Goal: Information Seeking & Learning: Learn about a topic

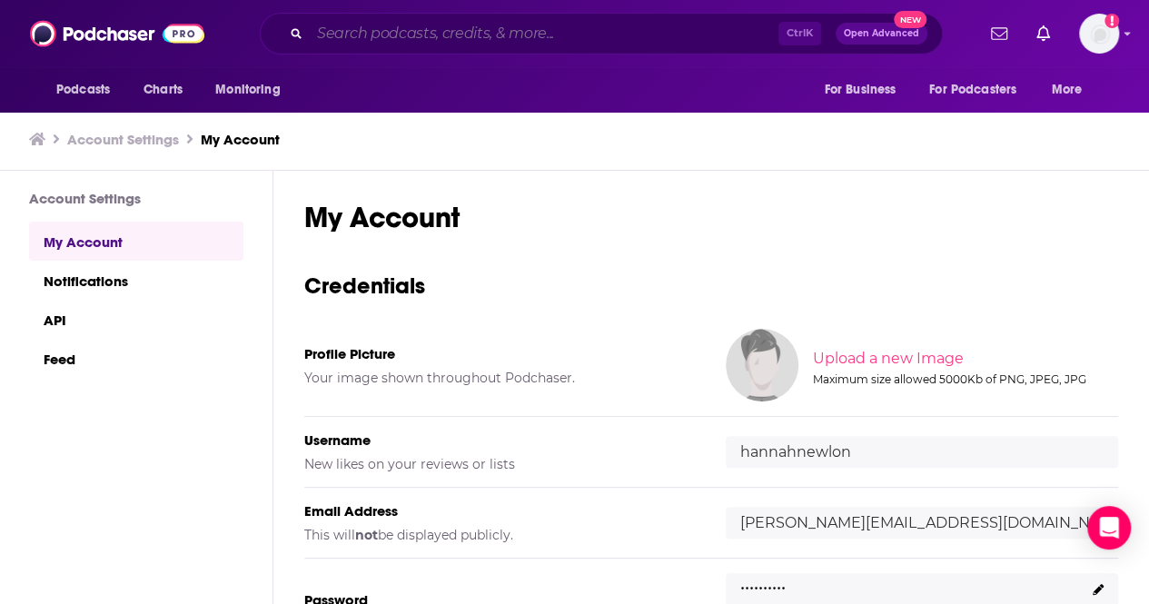
click at [393, 41] on input "Search podcasts, credits, & more..." at bounding box center [544, 33] width 469 height 29
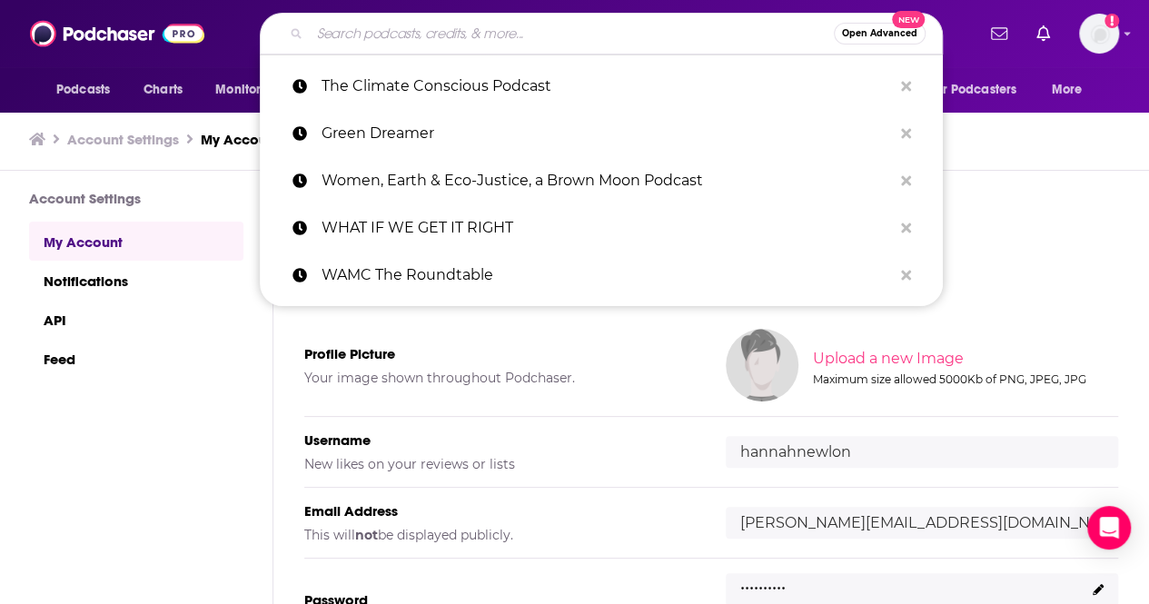
paste input "WHAT IF WE GET IT RIGHT?"
type input "WHAT IF WE GET IT RIGHT?"
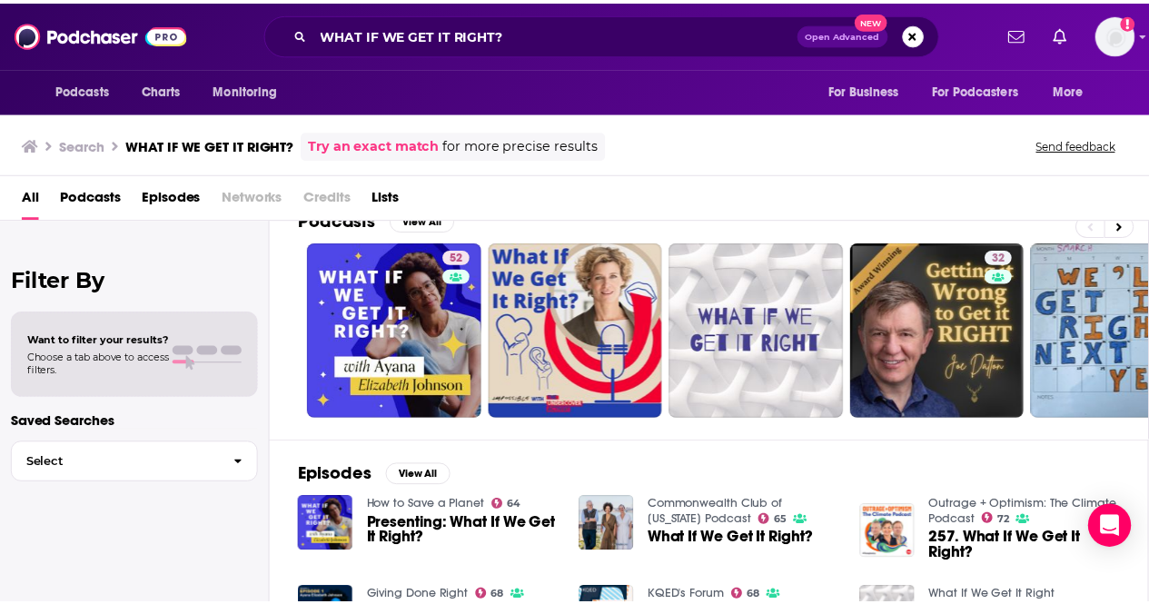
scroll to position [29, 0]
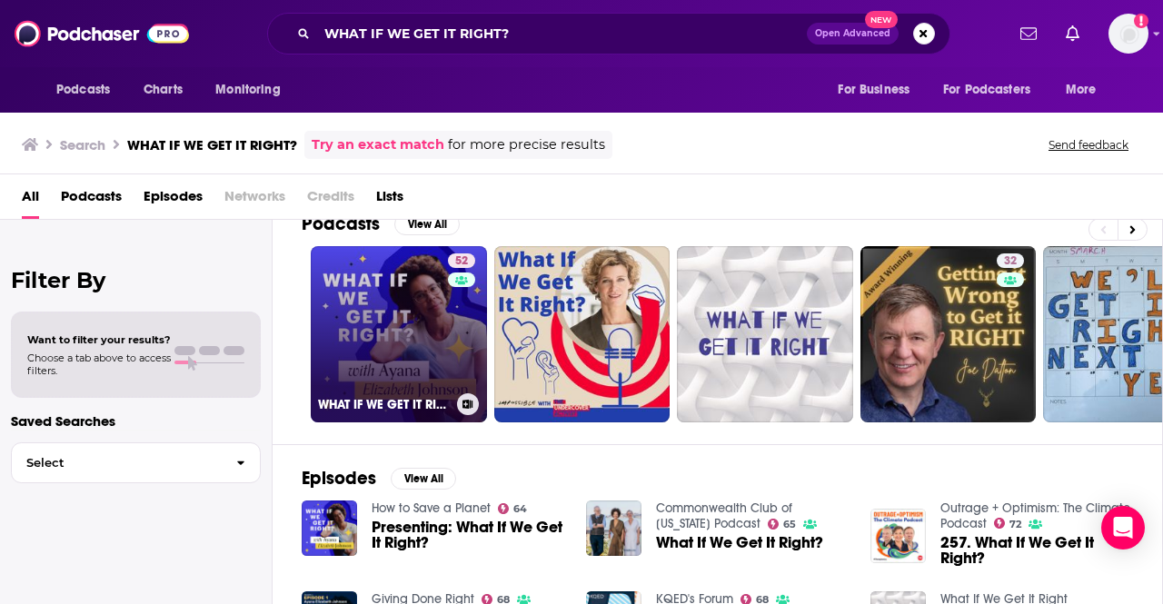
click at [395, 302] on link "52 WHAT IF WE GET IT RIGHT?" at bounding box center [399, 334] width 176 height 176
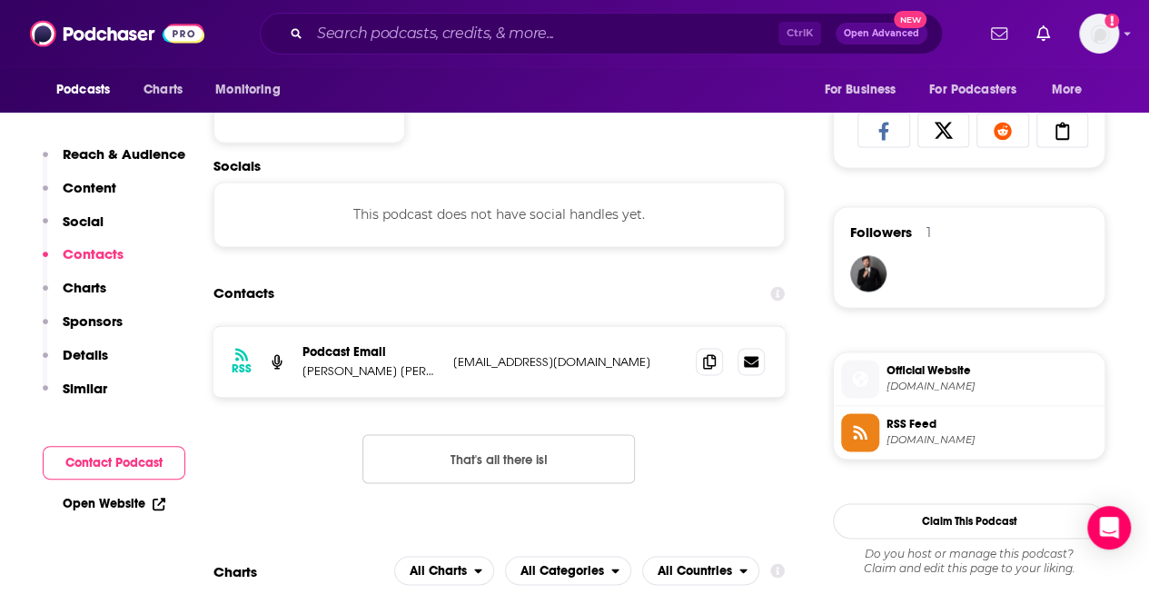
scroll to position [1183, 0]
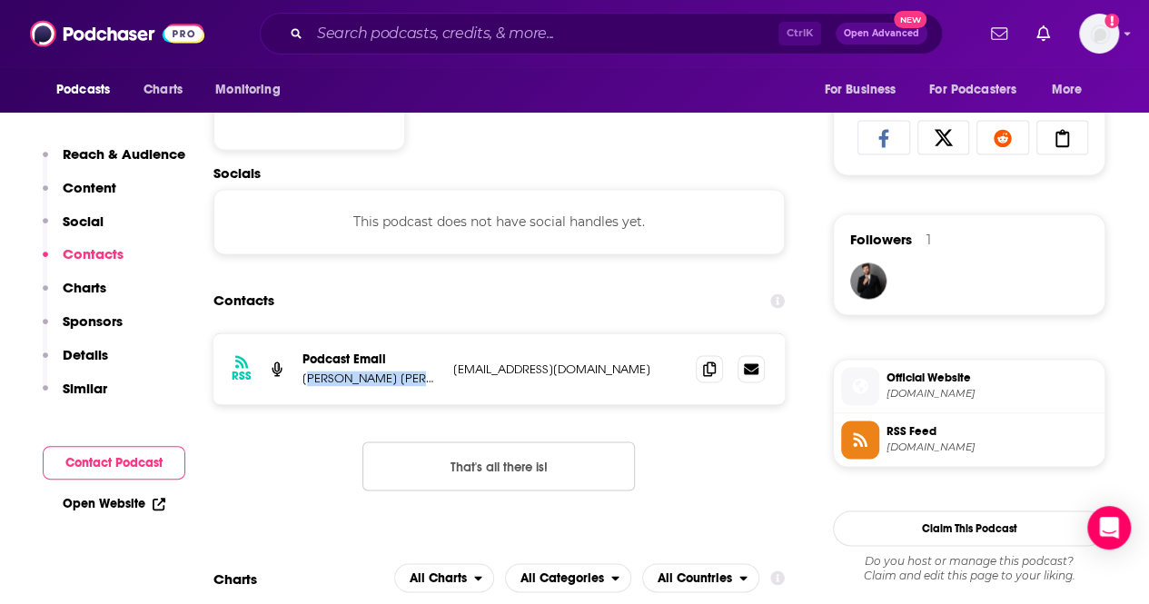
drag, startPoint x: 311, startPoint y: 379, endPoint x: 415, endPoint y: 386, distance: 104.7
click at [415, 386] on p "[PERSON_NAME] [PERSON_NAME]" at bounding box center [370, 378] width 136 height 15
click at [509, 387] on div "RSS Podcast Email [PERSON_NAME] [PERSON_NAME] [PERSON_NAME][EMAIL_ADDRESS][DOMA…" at bounding box center [498, 368] width 571 height 71
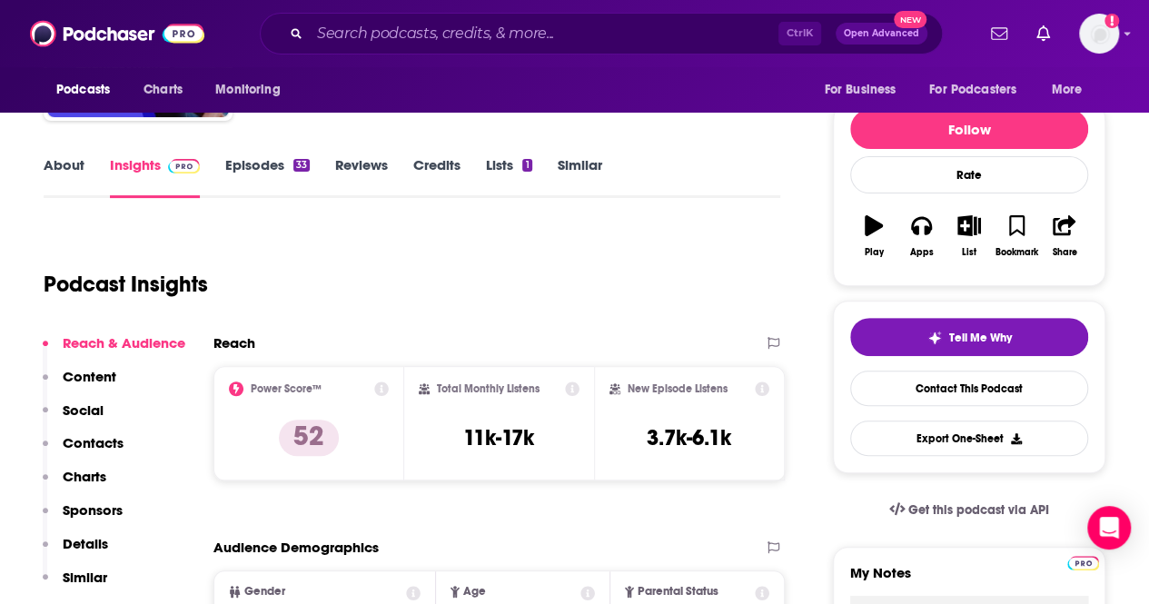
scroll to position [0, 0]
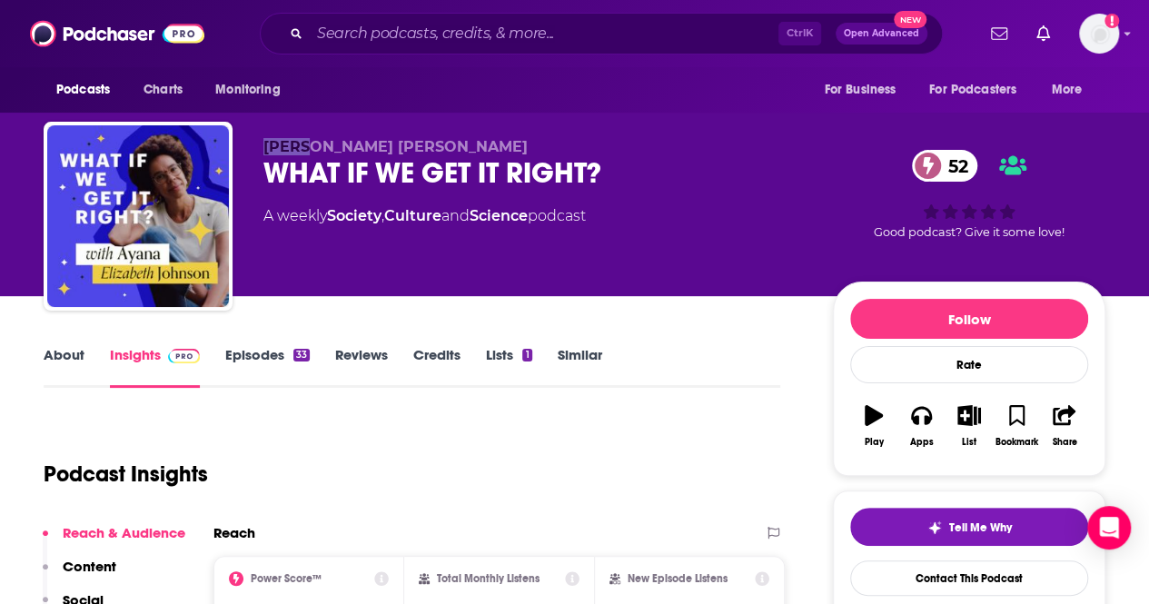
drag, startPoint x: 310, startPoint y: 144, endPoint x: 263, endPoint y: 144, distance: 46.3
click at [263, 144] on span "[PERSON_NAME] [PERSON_NAME]" at bounding box center [395, 146] width 264 height 17
copy span "Ayana"
click at [620, 176] on div "WHAT IF WE GET IT RIGHT? 52" at bounding box center [533, 172] width 540 height 35
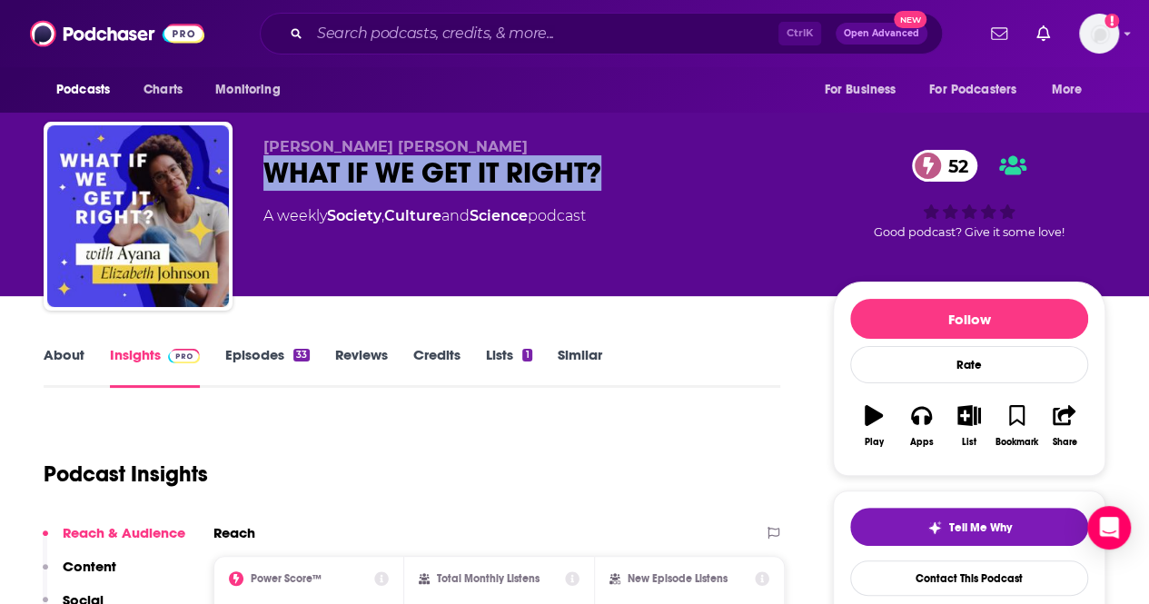
drag, startPoint x: 616, startPoint y: 172, endPoint x: 245, endPoint y: 164, distance: 370.7
click at [245, 164] on div "[PERSON_NAME] [PERSON_NAME] WHAT IF WE GET IT RIGHT? 52 A weekly Society , Cult…" at bounding box center [575, 220] width 1062 height 196
copy h2 "WHAT IF WE GET IT RIGHT?"
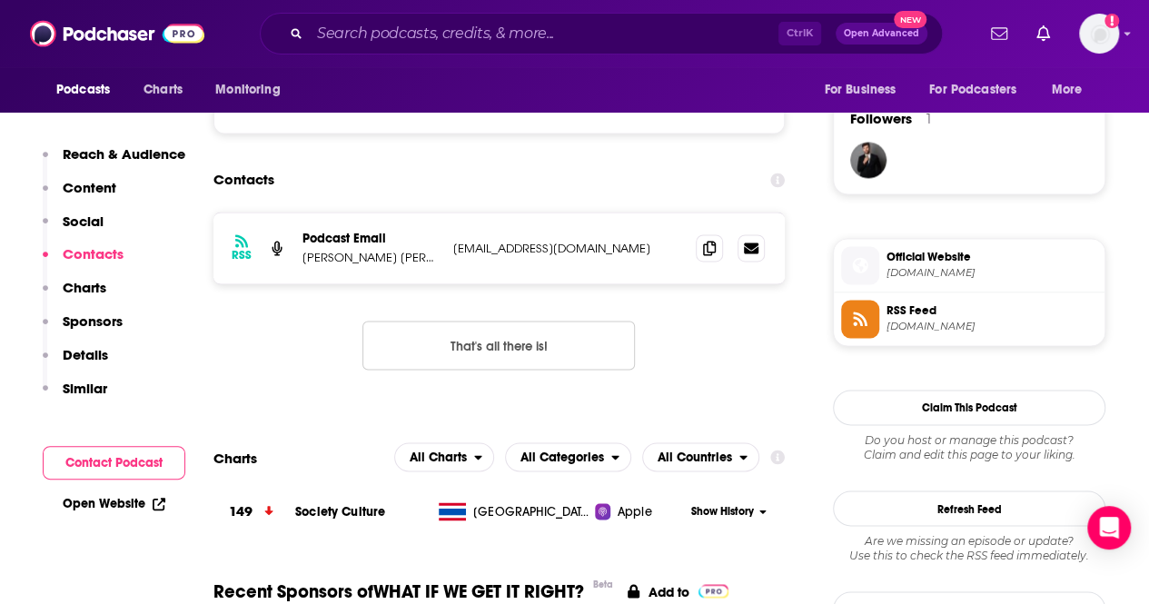
scroll to position [1304, 0]
click at [710, 246] on icon at bounding box center [709, 246] width 13 height 15
click at [383, 35] on input "Search podcasts, credits, & more..." at bounding box center [544, 33] width 469 height 29
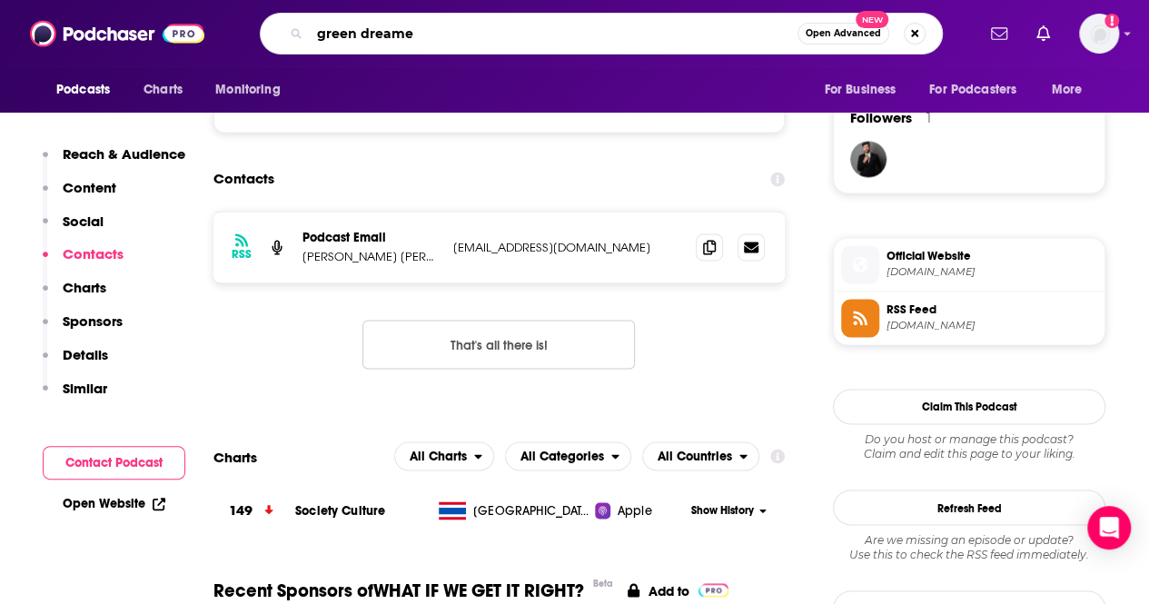
type input "green dreamer"
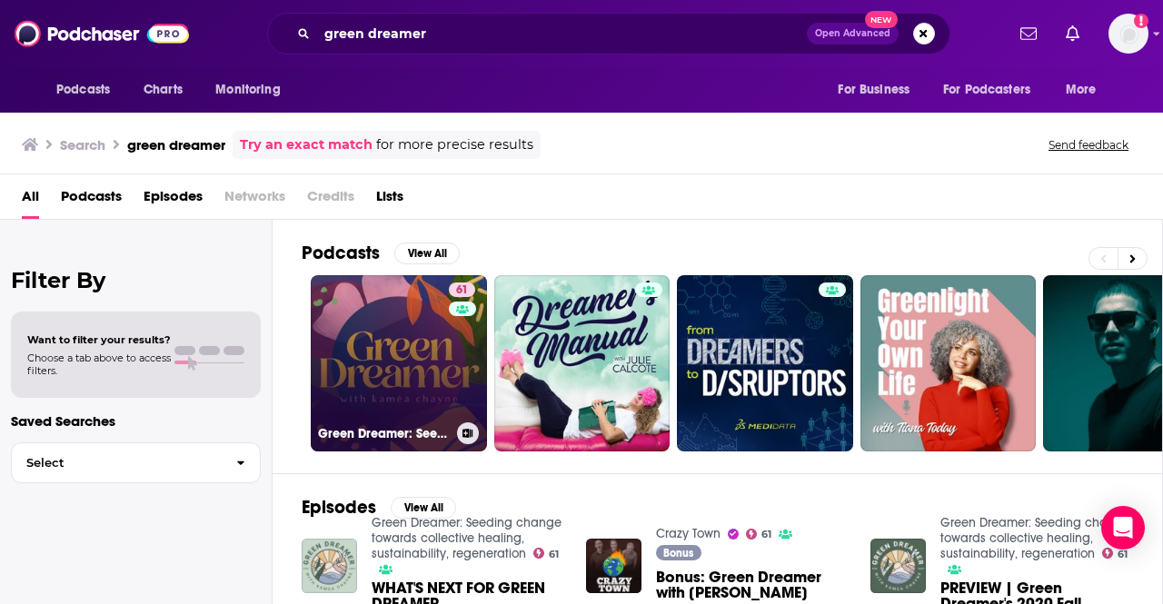
click at [418, 335] on link "61 Green Dreamer: Seeding change towards collective healing, sustainability, re…" at bounding box center [399, 363] width 176 height 176
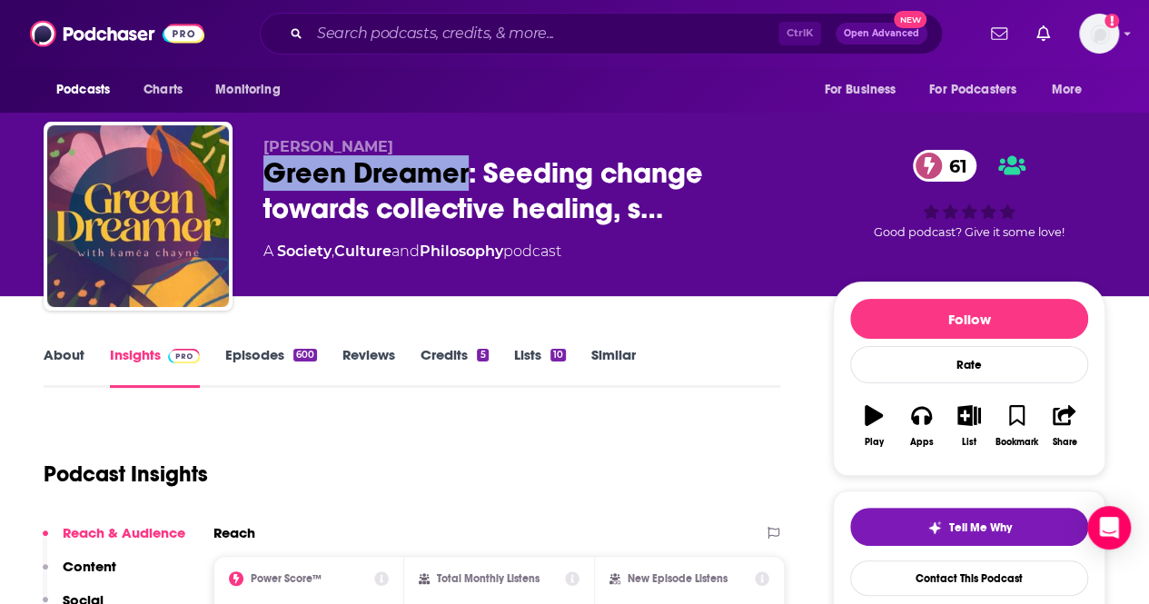
drag, startPoint x: 466, startPoint y: 171, endPoint x: 258, endPoint y: 188, distance: 208.7
click at [258, 188] on div "[PERSON_NAME] Dreamer: Seeding change towards collective healing, s… 61 A Socie…" at bounding box center [575, 220] width 1062 height 196
copy h2 "Green Dreamer"
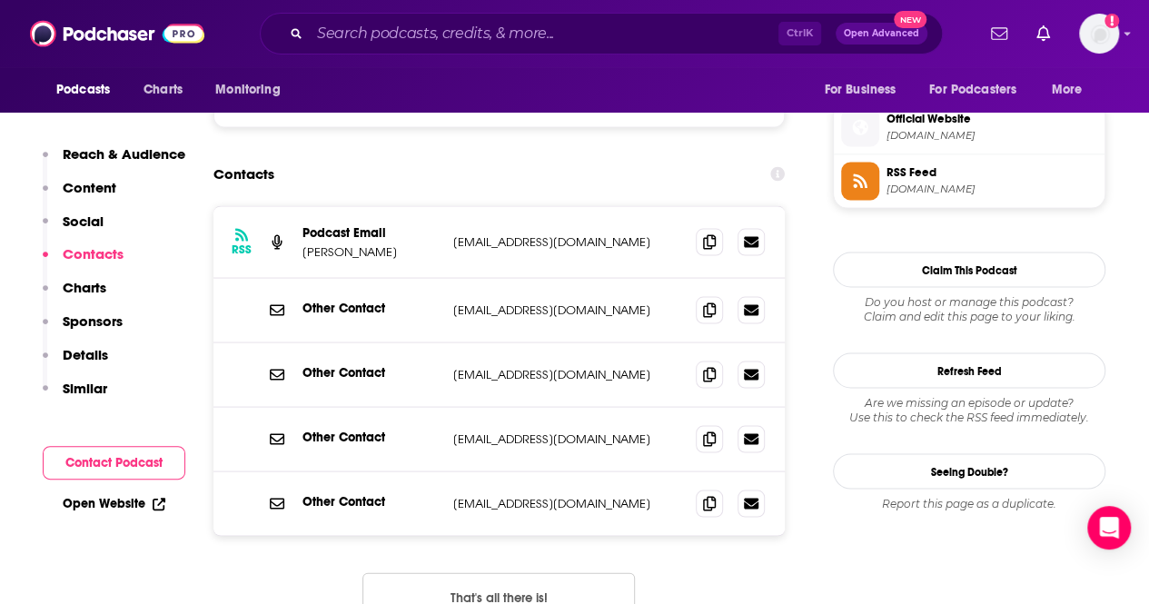
scroll to position [1606, 0]
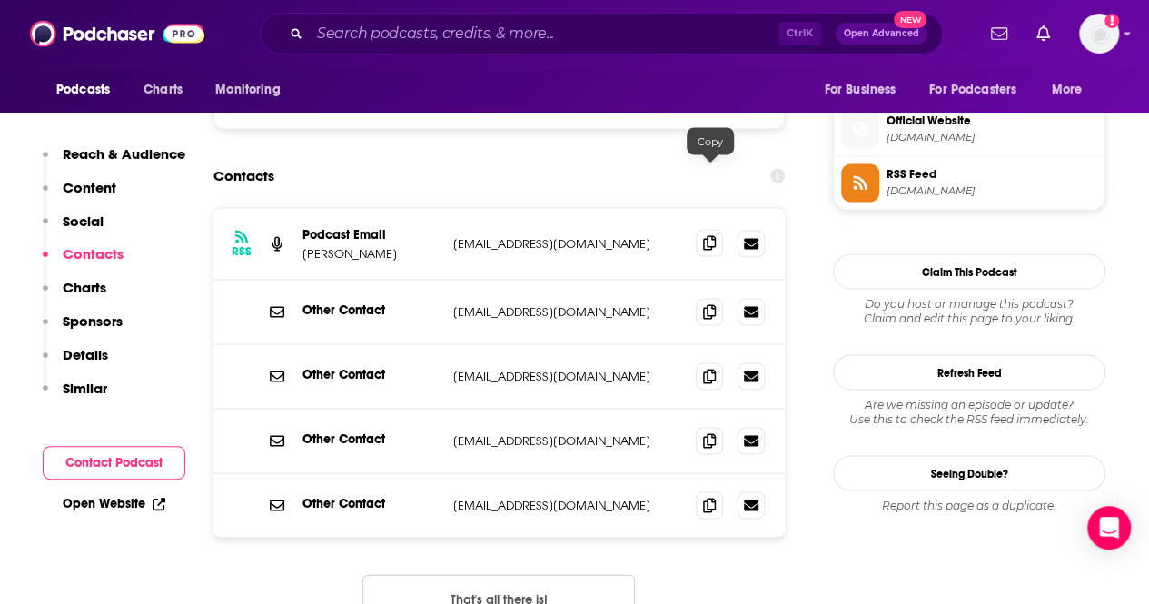
click at [705, 235] on icon at bounding box center [709, 242] width 13 height 15
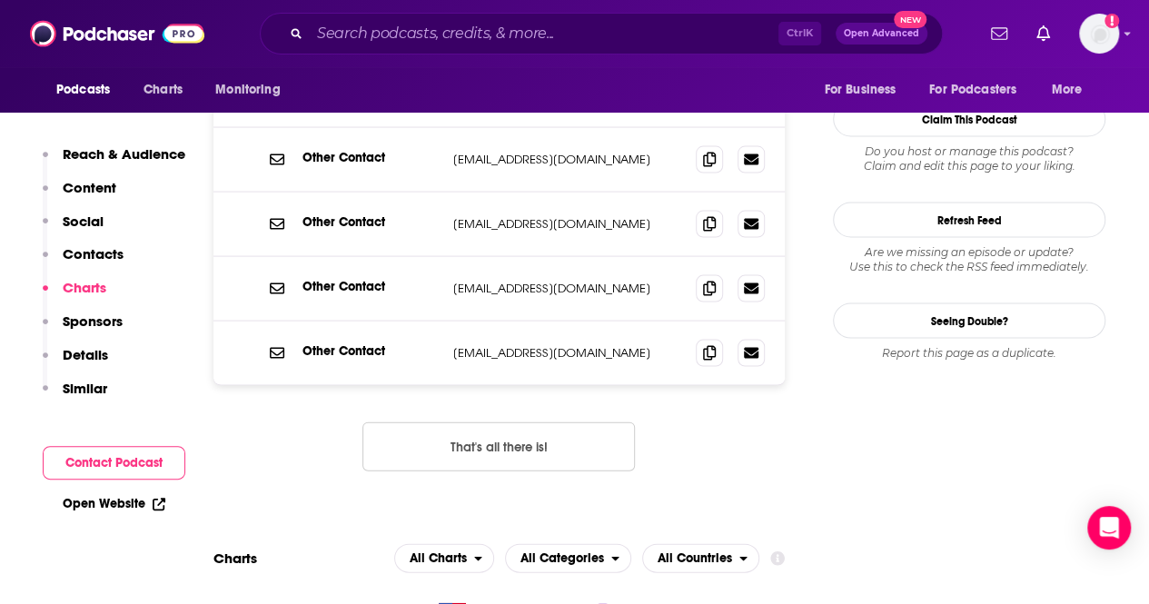
scroll to position [1758, 0]
click at [431, 26] on input "Search podcasts, credits, & more..." at bounding box center [544, 33] width 469 height 29
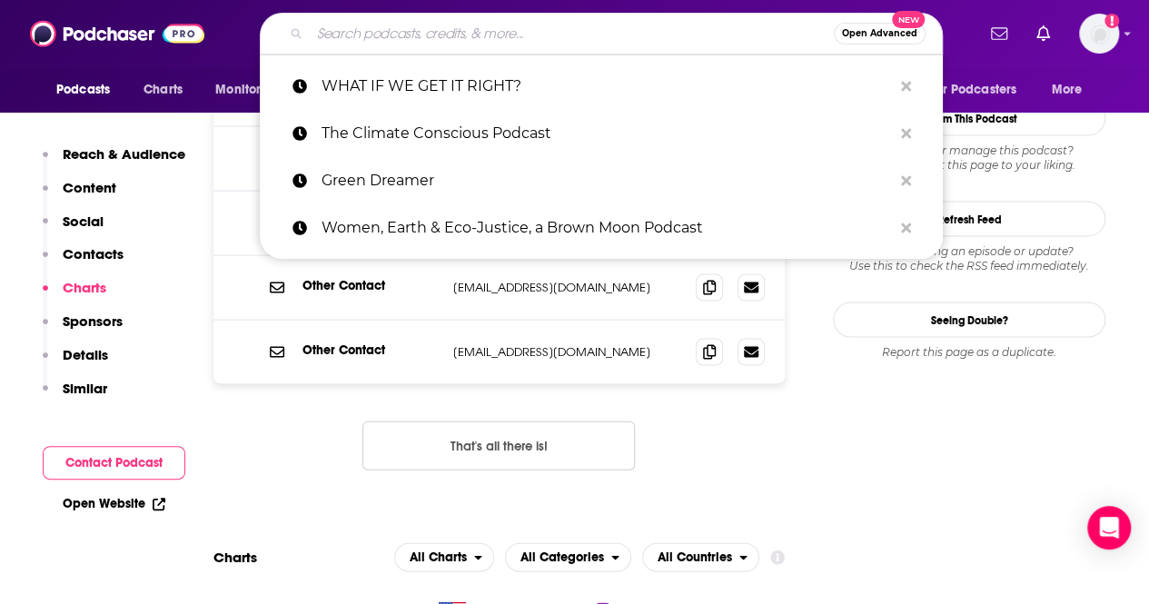
paste input "The Climate Conscious Podcas"
type input "The Climate Conscious Podcas"
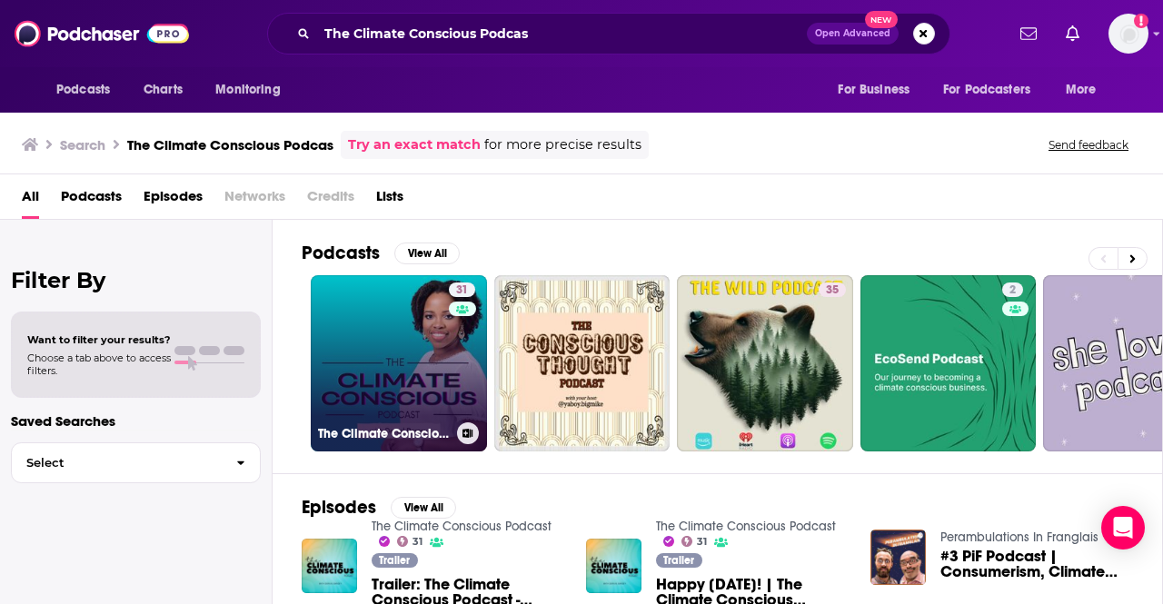
click at [425, 356] on link "31 The Climate Conscious Podcast" at bounding box center [399, 363] width 176 height 176
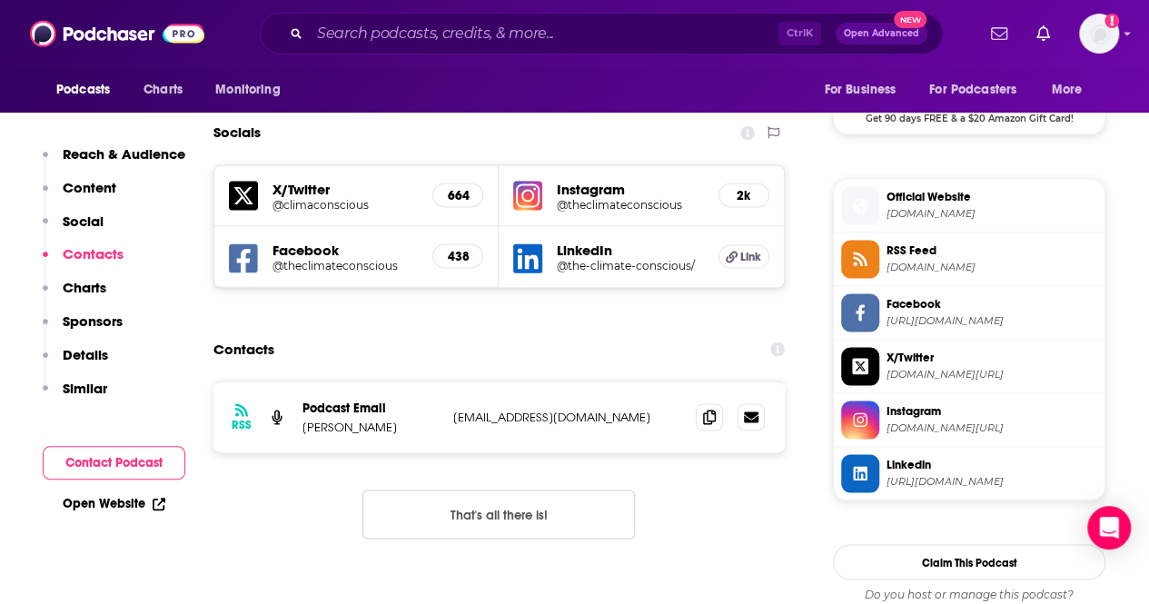
scroll to position [1623, 0]
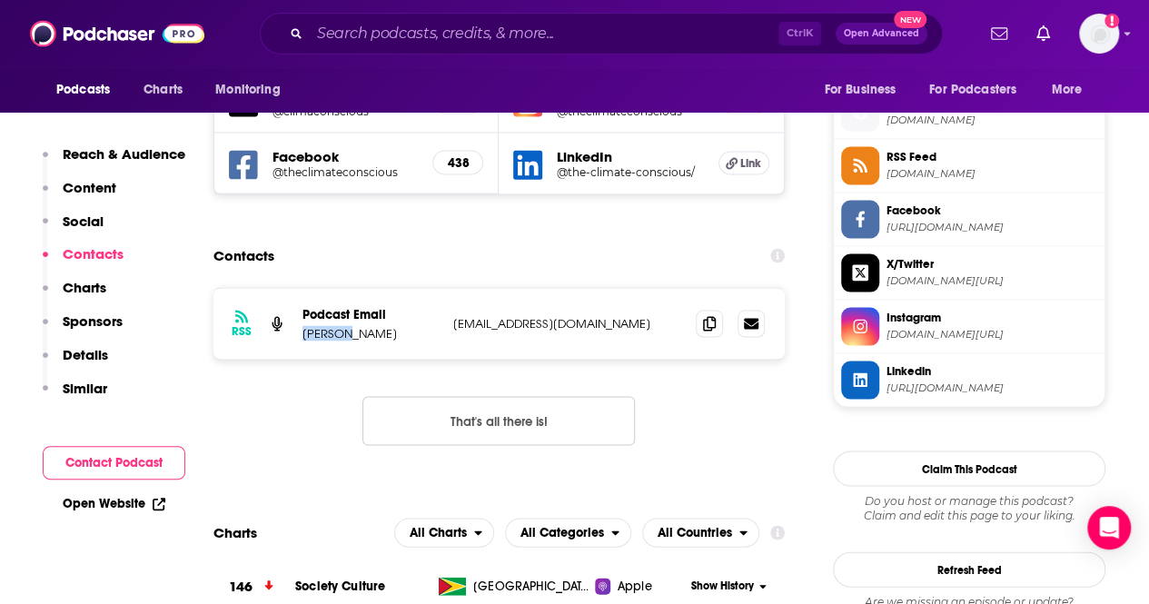
drag, startPoint x: 342, startPoint y: 262, endPoint x: 300, endPoint y: 261, distance: 41.8
click at [300, 288] on div "RSS Podcast Email [PERSON_NAME] [EMAIL_ADDRESS][DOMAIN_NAME] [EMAIL_ADDRESS][DO…" at bounding box center [498, 323] width 571 height 71
copy p "Derval"
click at [572, 287] on div "RSS Podcast Email [PERSON_NAME] [EMAIL_ADDRESS][DOMAIN_NAME] [EMAIL_ADDRESS][DO…" at bounding box center [498, 323] width 571 height 73
click at [558, 288] on div "RSS Podcast Email [PERSON_NAME] [EMAIL_ADDRESS][DOMAIN_NAME] [EMAIL_ADDRESS][DO…" at bounding box center [498, 323] width 571 height 71
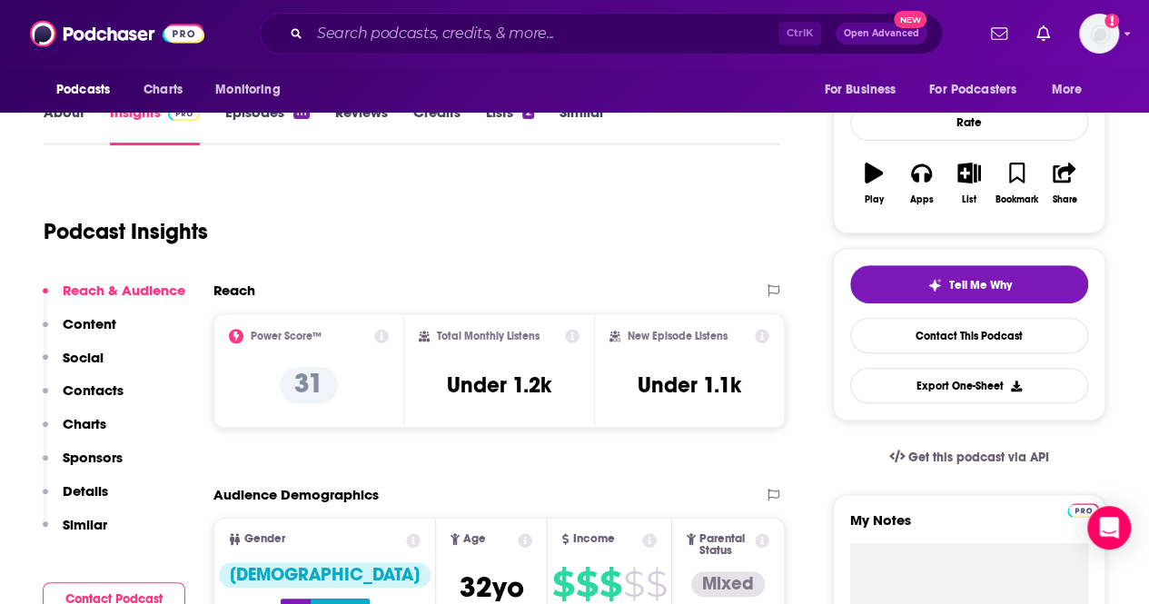
scroll to position [0, 0]
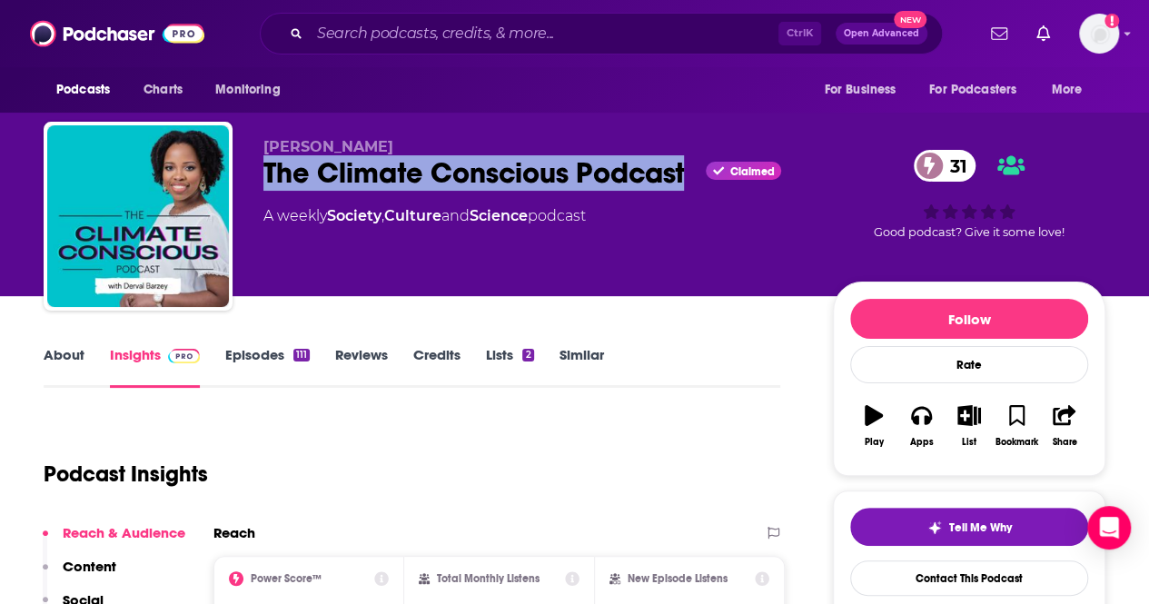
drag, startPoint x: 692, startPoint y: 173, endPoint x: 250, endPoint y: 179, distance: 442.4
click at [250, 179] on div "[PERSON_NAME] The Climate Conscious Podcast Claimed 31 A weekly Society , Cultu…" at bounding box center [575, 220] width 1062 height 196
copy h2 "The Climate Conscious Podcast"
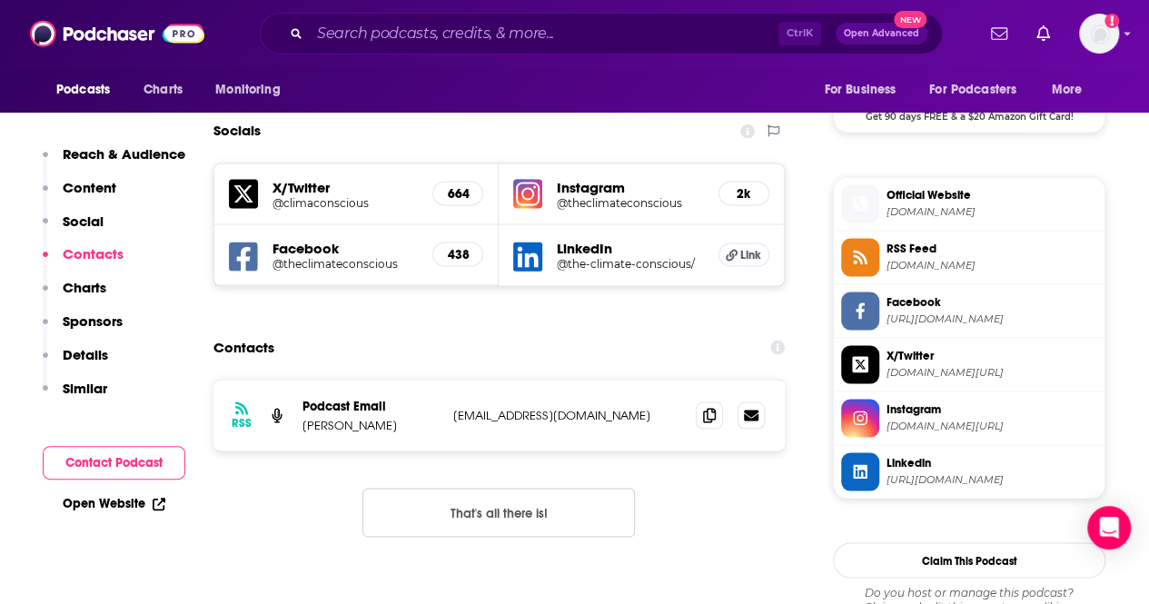
scroll to position [1549, 0]
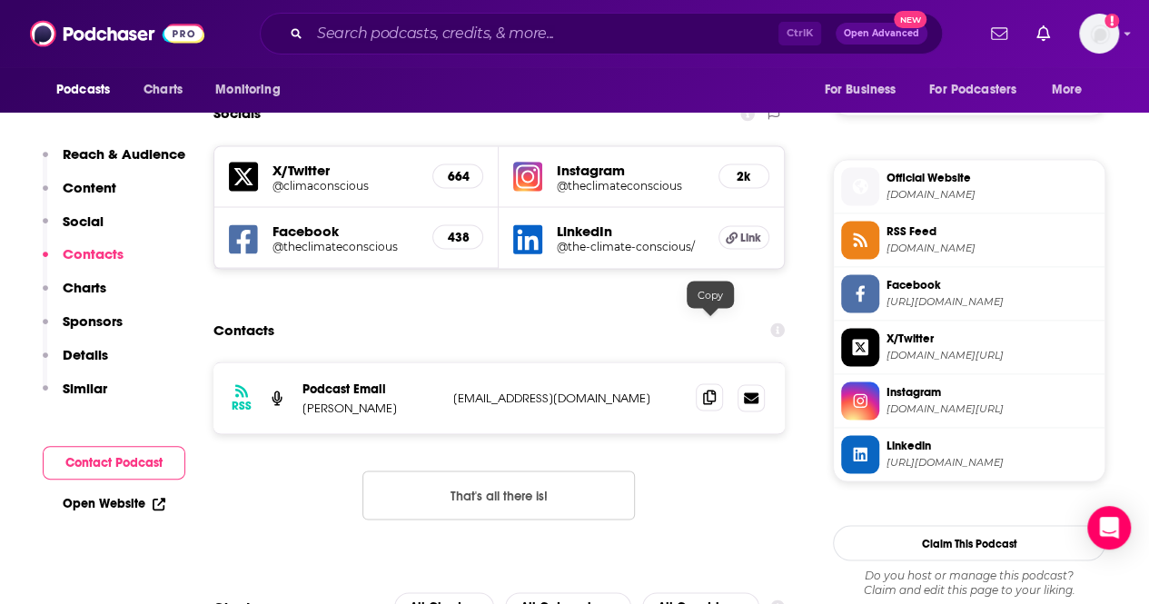
click at [701, 383] on span at bounding box center [709, 396] width 27 height 27
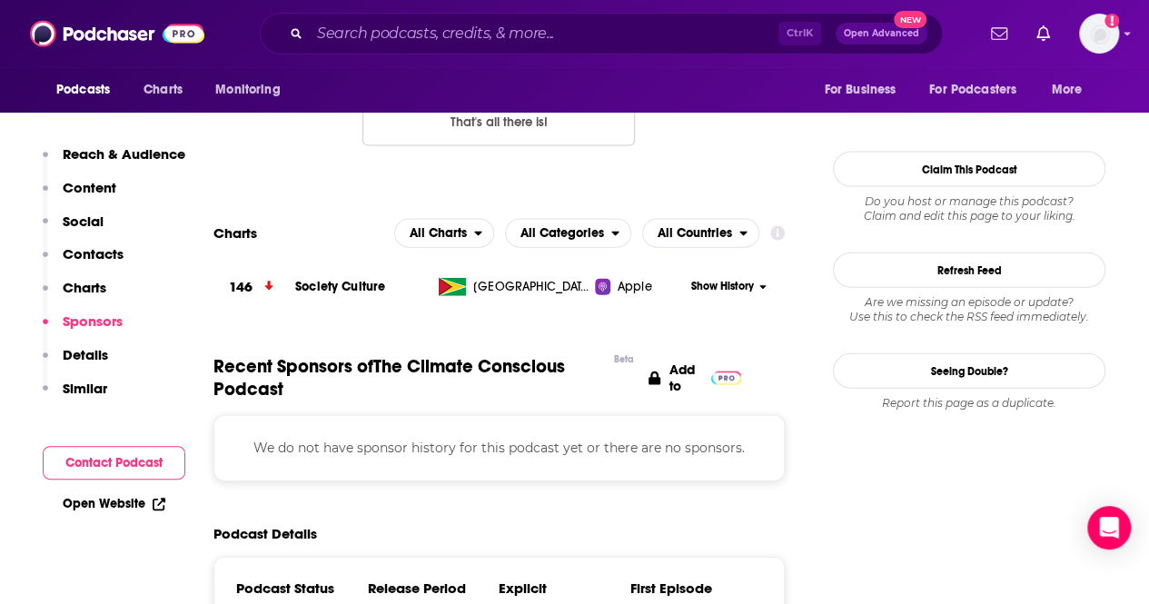
scroll to position [1923, 0]
click at [450, 226] on span "All Charts" at bounding box center [438, 232] width 57 height 13
click at [712, 226] on span "All Countries" at bounding box center [695, 232] width 74 height 13
click at [711, 277] on div "[GEOGRAPHIC_DATA]" at bounding box center [715, 288] width 132 height 22
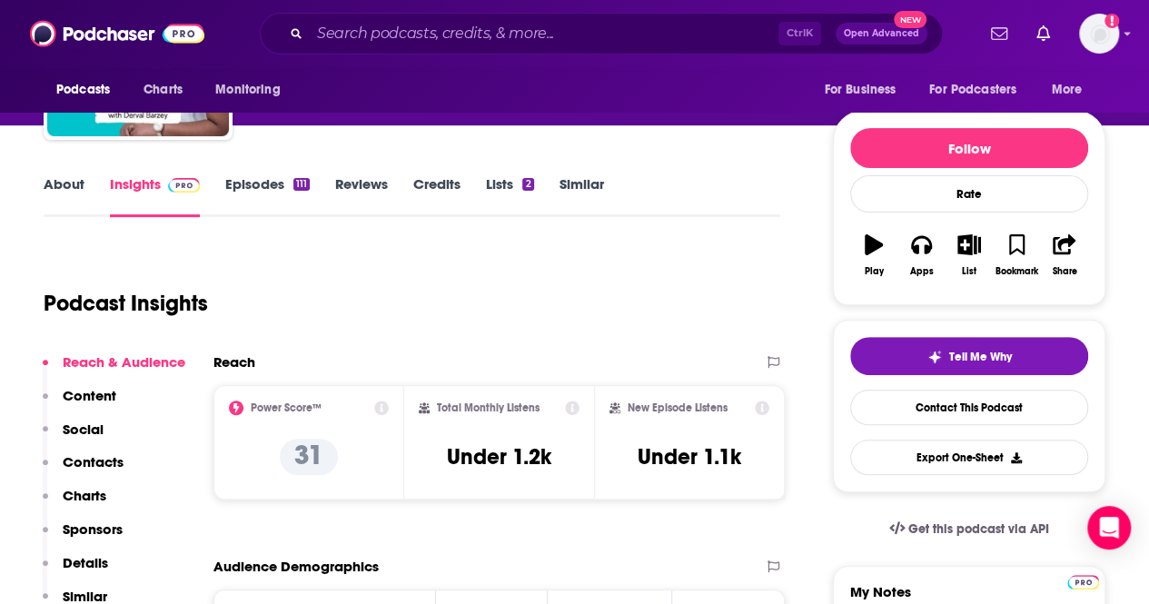
scroll to position [175, 0]
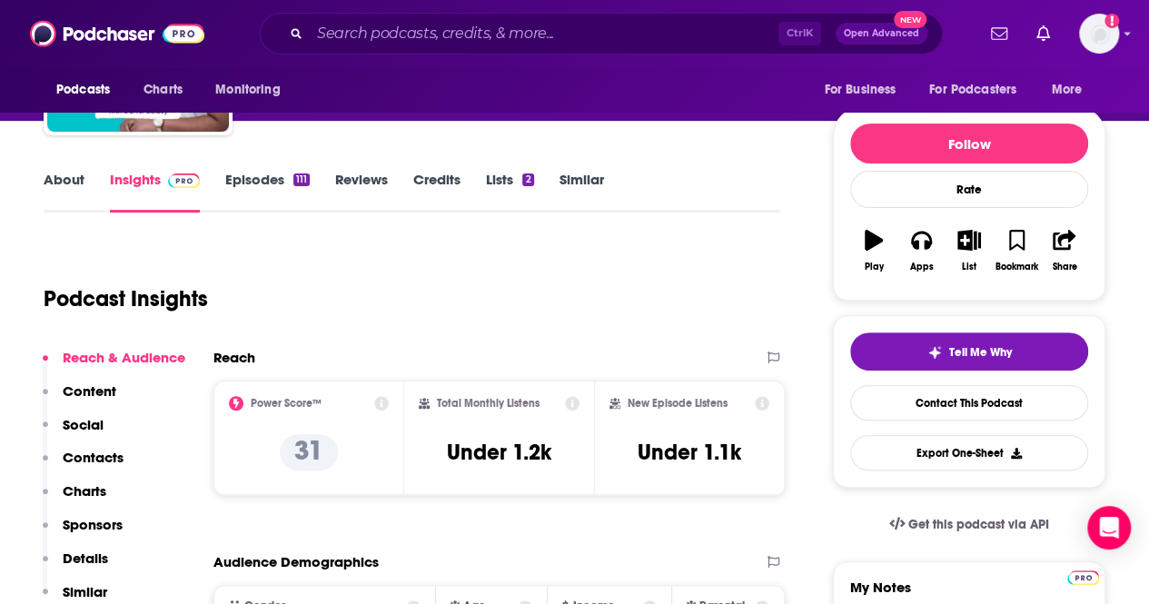
click at [415, 17] on div "Ctrl K Open Advanced New" at bounding box center [601, 34] width 683 height 42
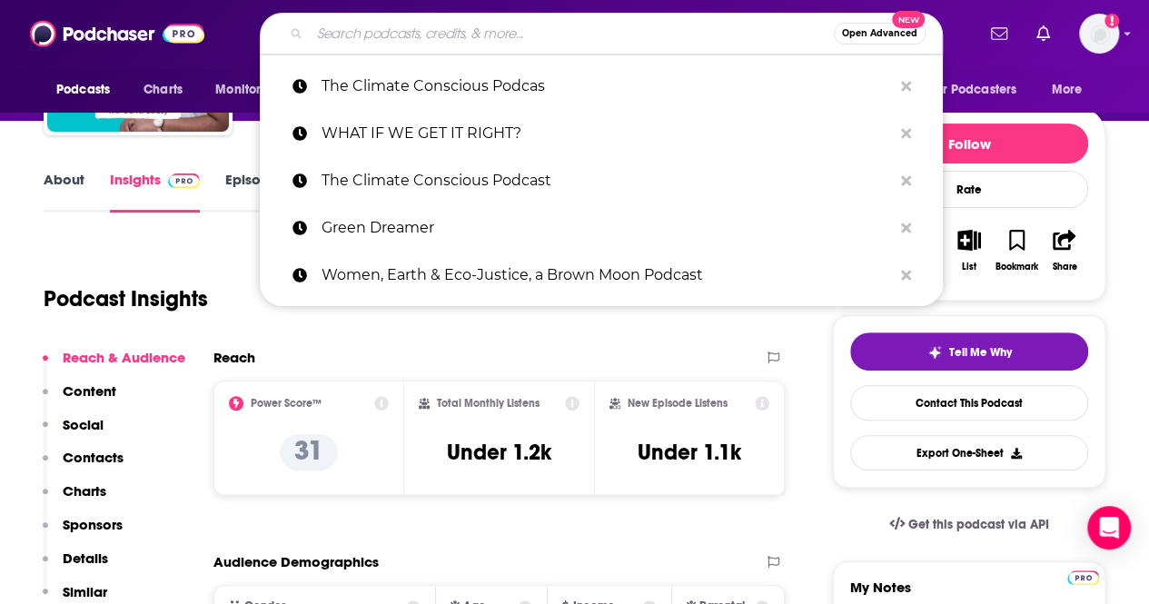
click at [425, 25] on input "Search podcasts, credits, & more..." at bounding box center [572, 33] width 524 height 29
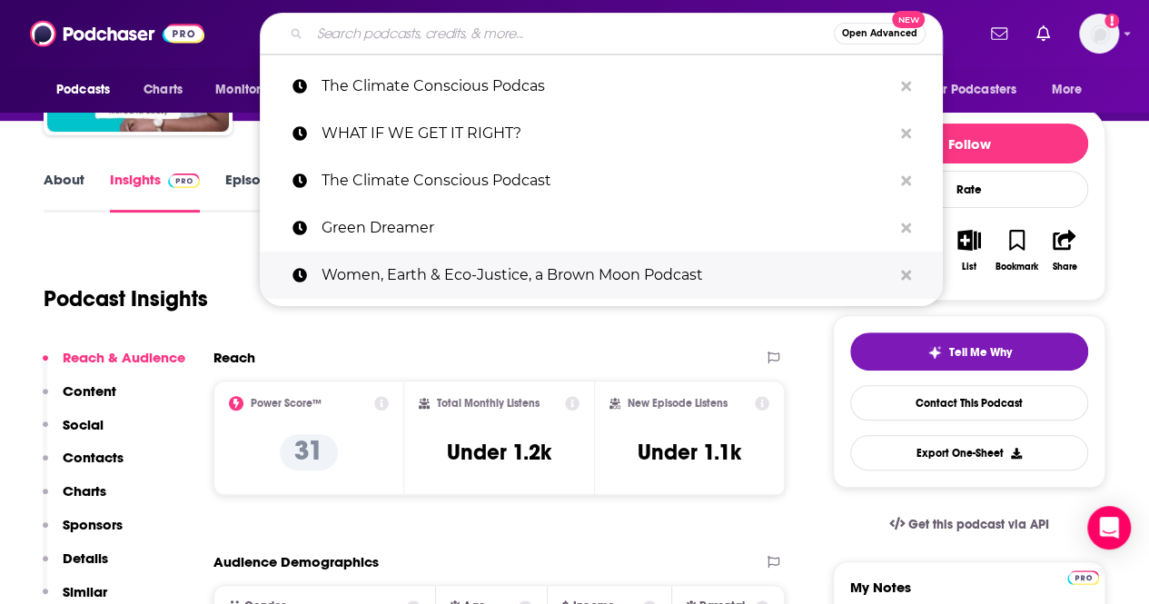
click at [436, 266] on p "Women, Earth & Eco-Justice, a Brown Moon Podcast" at bounding box center [607, 275] width 570 height 47
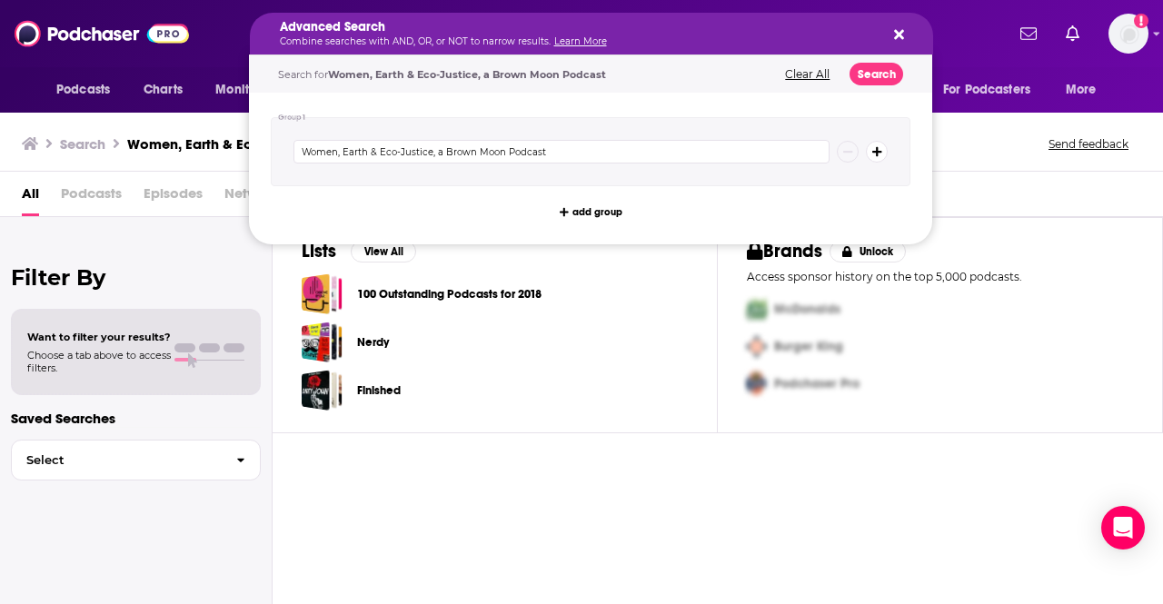
drag, startPoint x: 707, startPoint y: 45, endPoint x: 283, endPoint y: 44, distance: 423.3
click at [512, 497] on div "Lists View All 100 Outstanding Podcasts for 2018 Nerdy Finished Brands Unlock A…" at bounding box center [717, 410] width 890 height 386
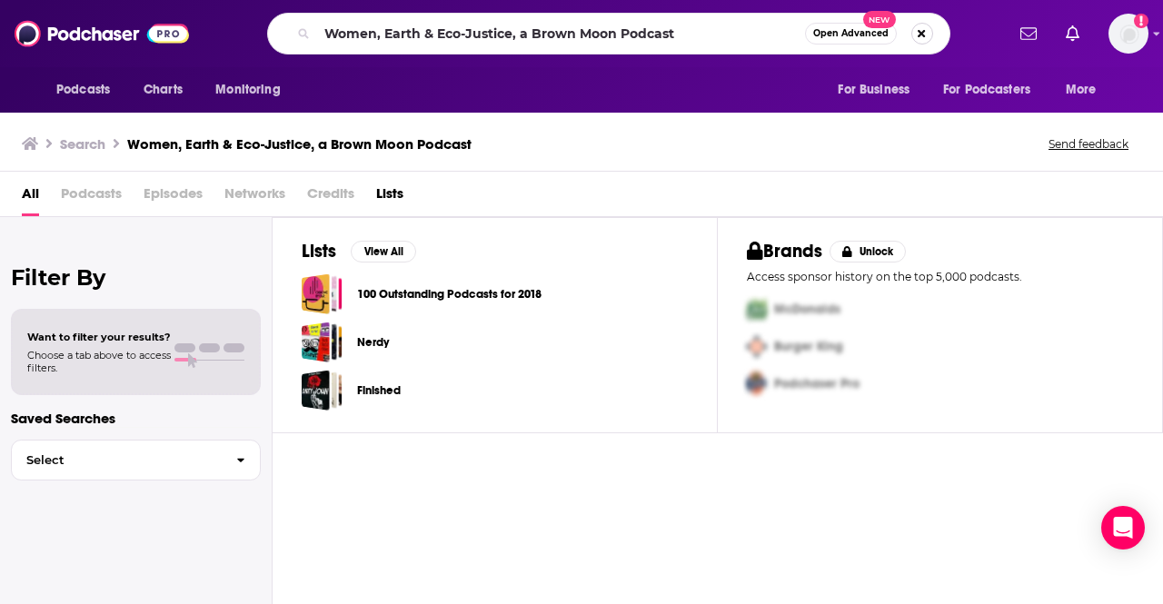
click at [914, 27] on button "Search podcasts, credits, & more..." at bounding box center [922, 34] width 22 height 22
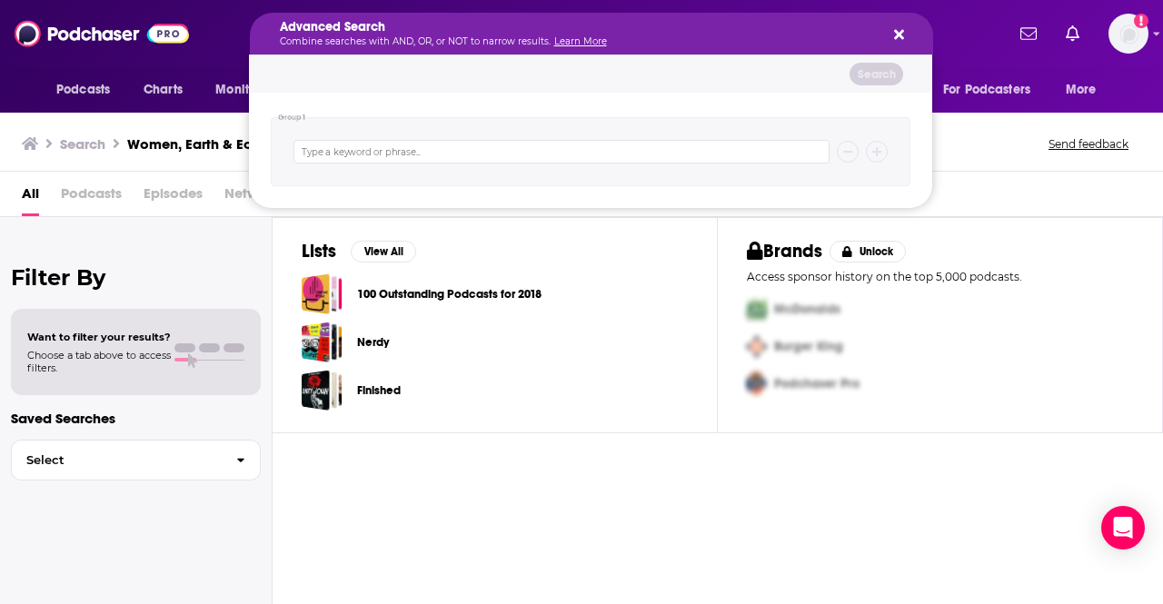
click at [607, 382] on div "Finished" at bounding box center [495, 390] width 386 height 41
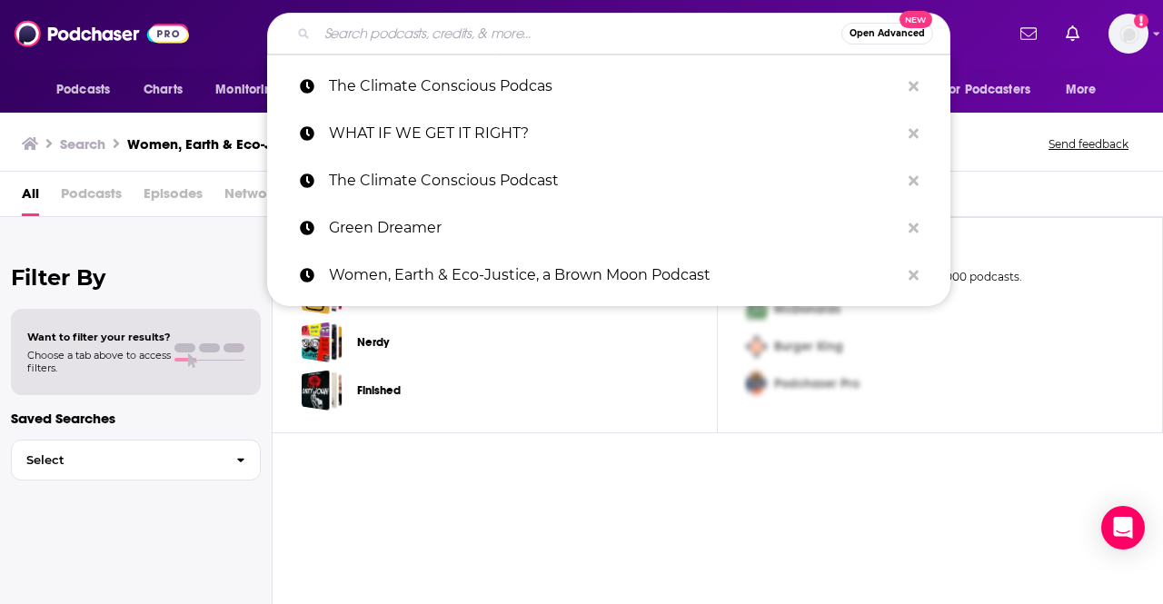
click at [634, 495] on div "Lists View All 100 Outstanding Podcasts for 2018 Nerdy Finished Brands Unlock A…" at bounding box center [717, 410] width 890 height 386
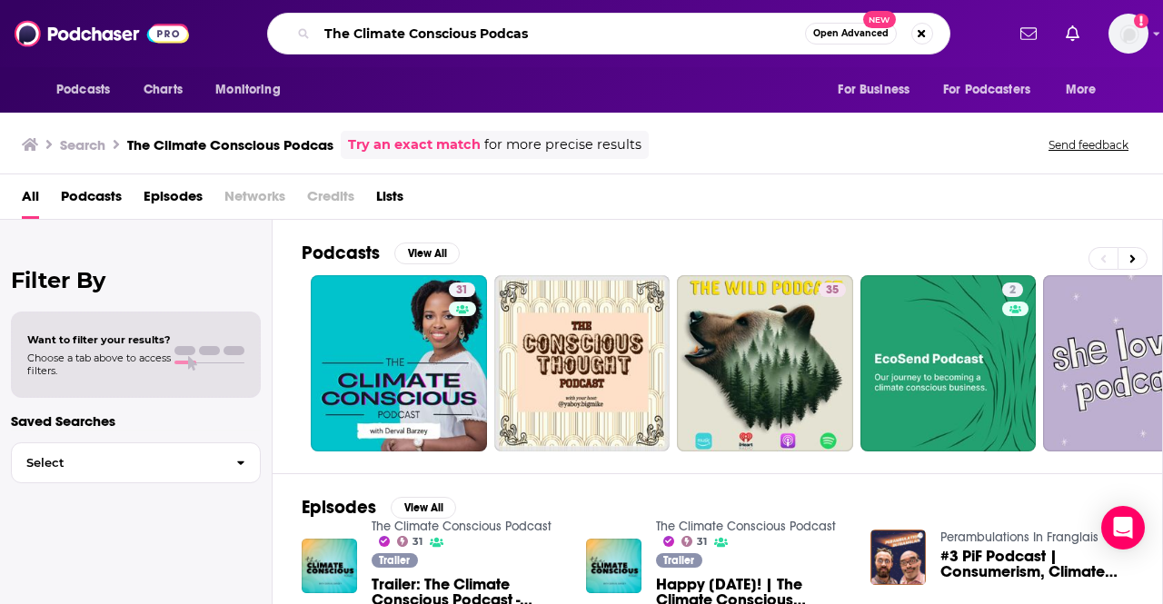
drag, startPoint x: 570, startPoint y: 40, endPoint x: 18, endPoint y: 15, distance: 552.8
click at [18, 15] on div "Podcasts Charts Monitoring The Climate Conscious Podcas Open Advanced New For B…" at bounding box center [581, 33] width 1163 height 67
paste input "Joy Report"
type input "The Joy Report"
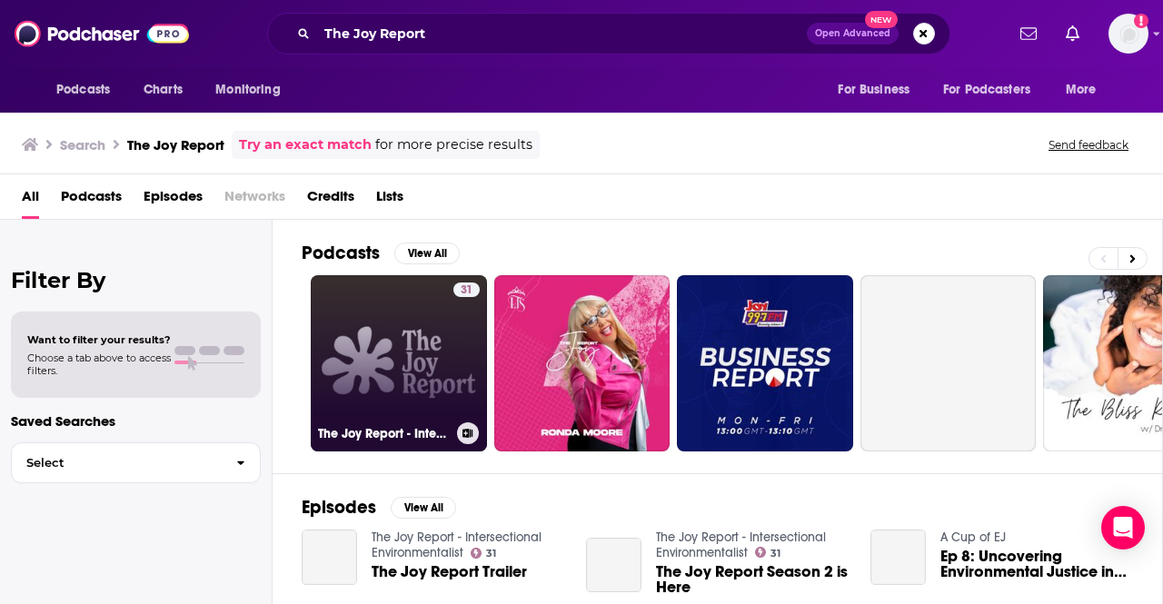
click at [413, 382] on link "31 The Joy Report - Intersectional Environmentalist" at bounding box center [399, 363] width 176 height 176
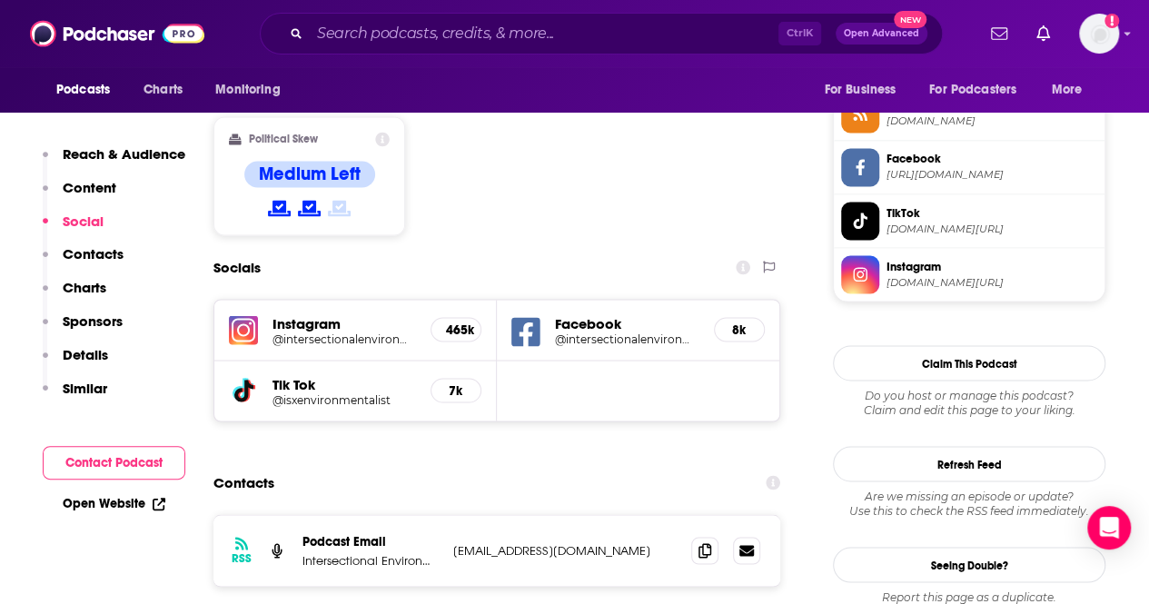
scroll to position [1553, 0]
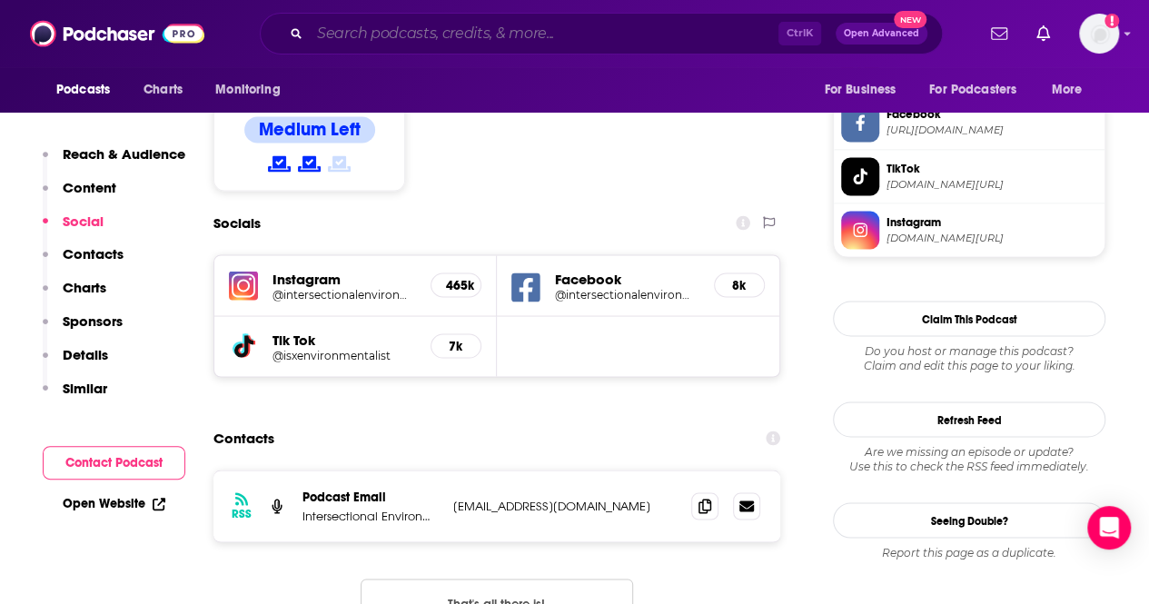
click at [391, 46] on input "Search podcasts, credits, & more..." at bounding box center [544, 33] width 469 height 29
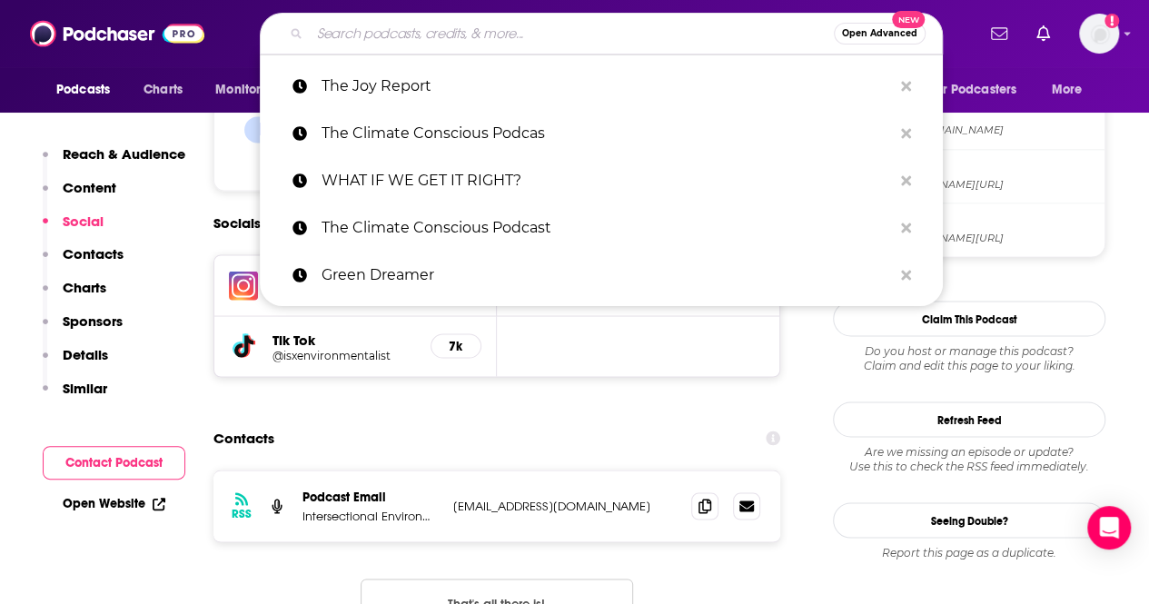
paste input "Mothers of Invention"
type input "Mothers of Invention"
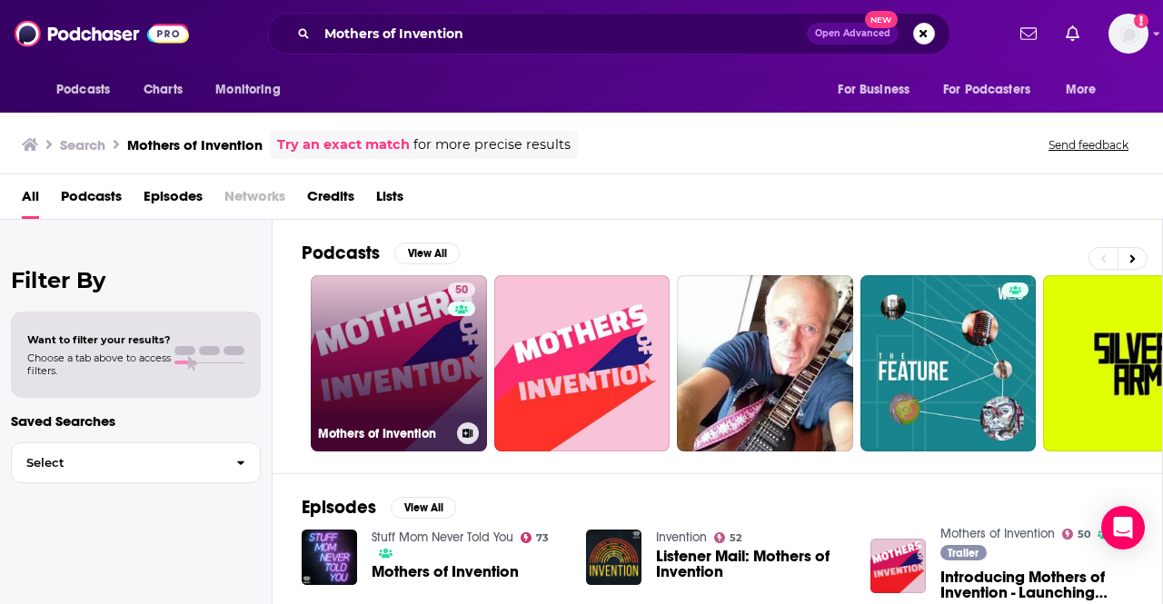
click at [409, 344] on link "50 Mothers of Invention" at bounding box center [399, 363] width 176 height 176
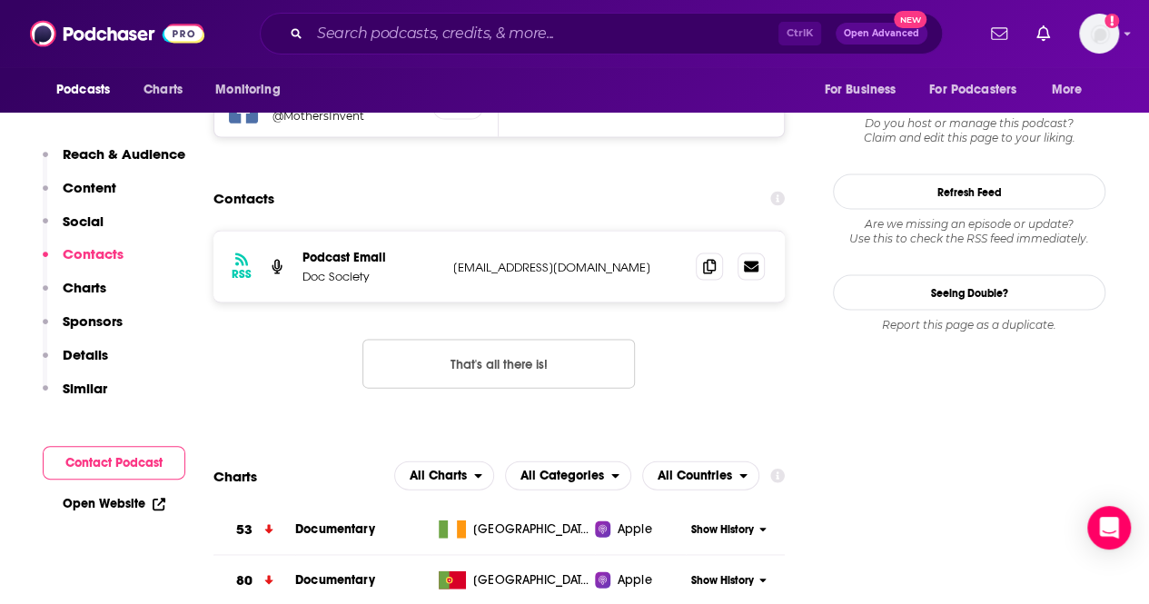
scroll to position [1781, 0]
click at [365, 47] on div "Ctrl K Open Advanced New" at bounding box center [601, 34] width 683 height 42
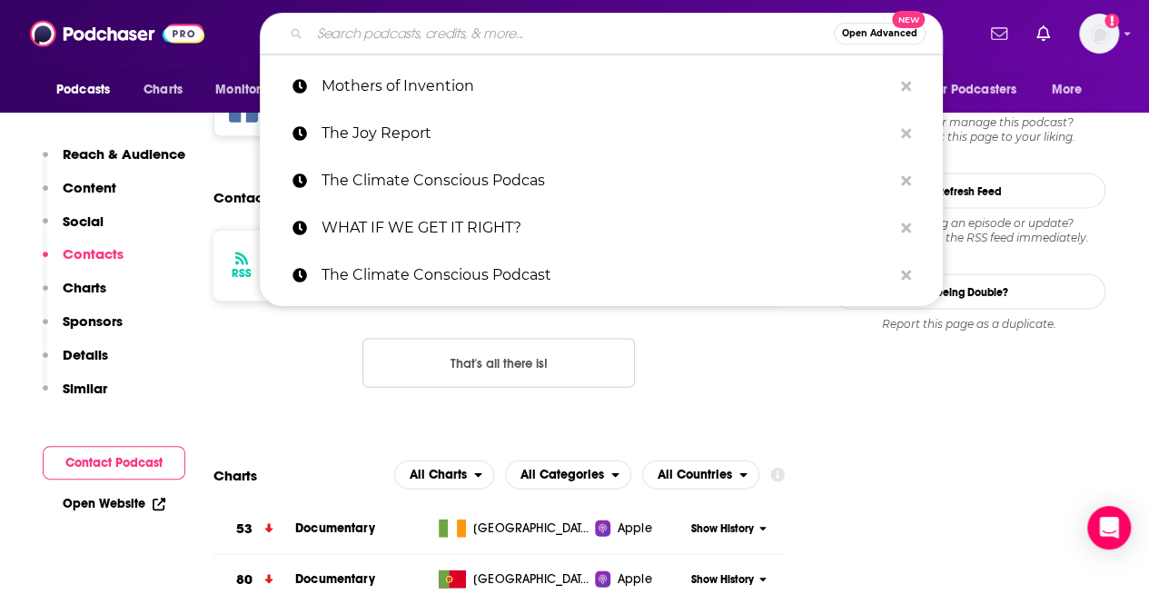
click at [364, 43] on input "Search podcasts, credits, & more..." at bounding box center [572, 33] width 524 height 29
paste input "A Matter of Degrees"
type input "A Matter of Degrees"
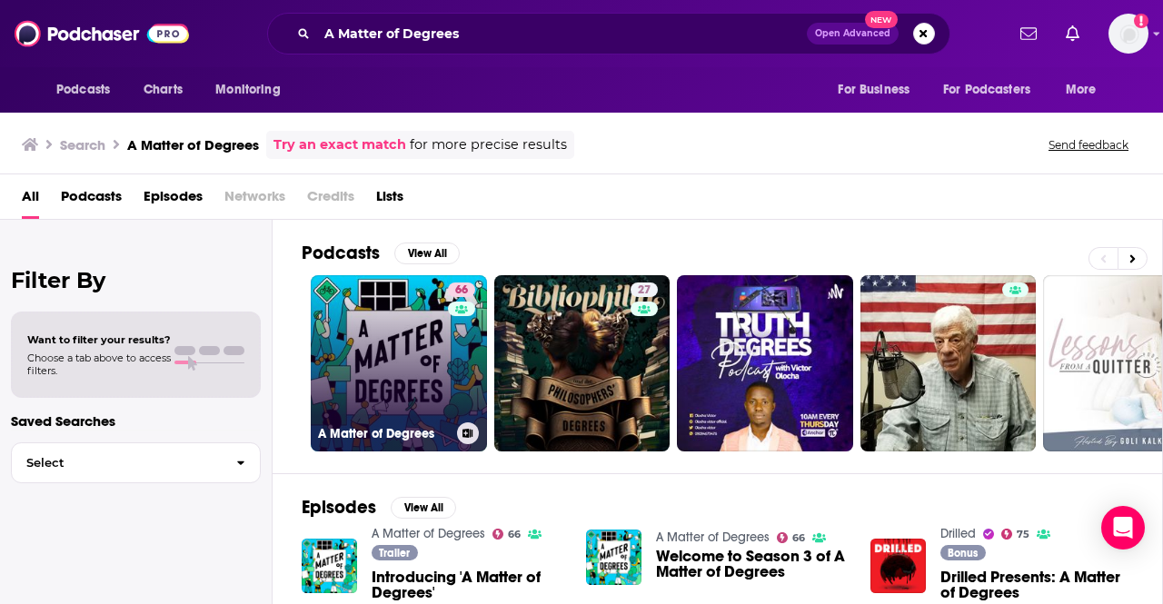
click at [404, 377] on link "66 A Matter of Degrees" at bounding box center [399, 363] width 176 height 176
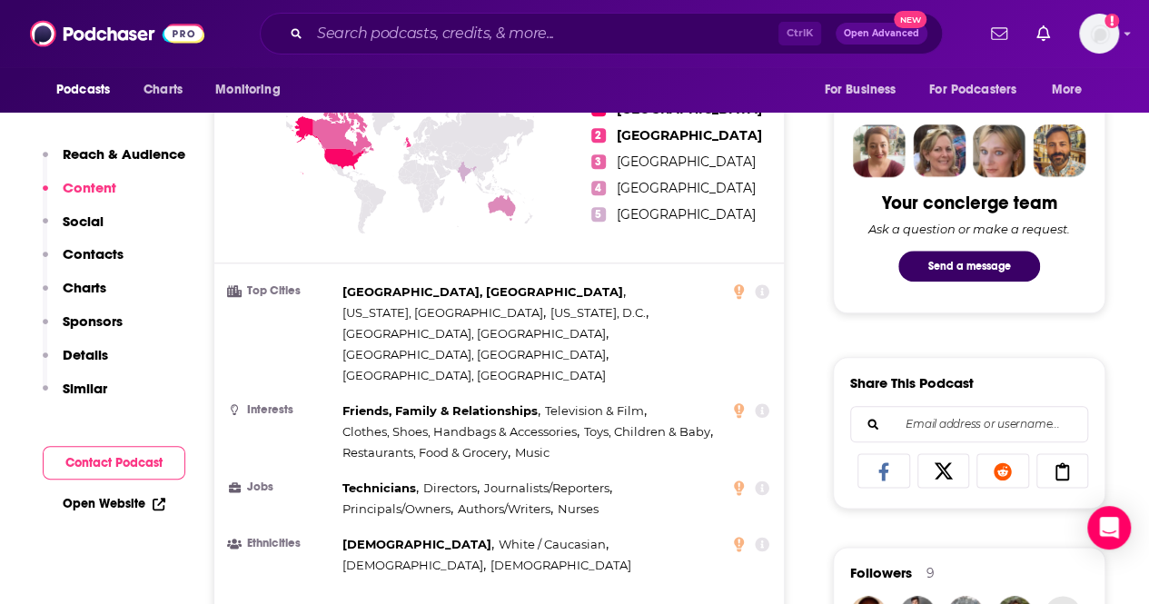
scroll to position [848, 0]
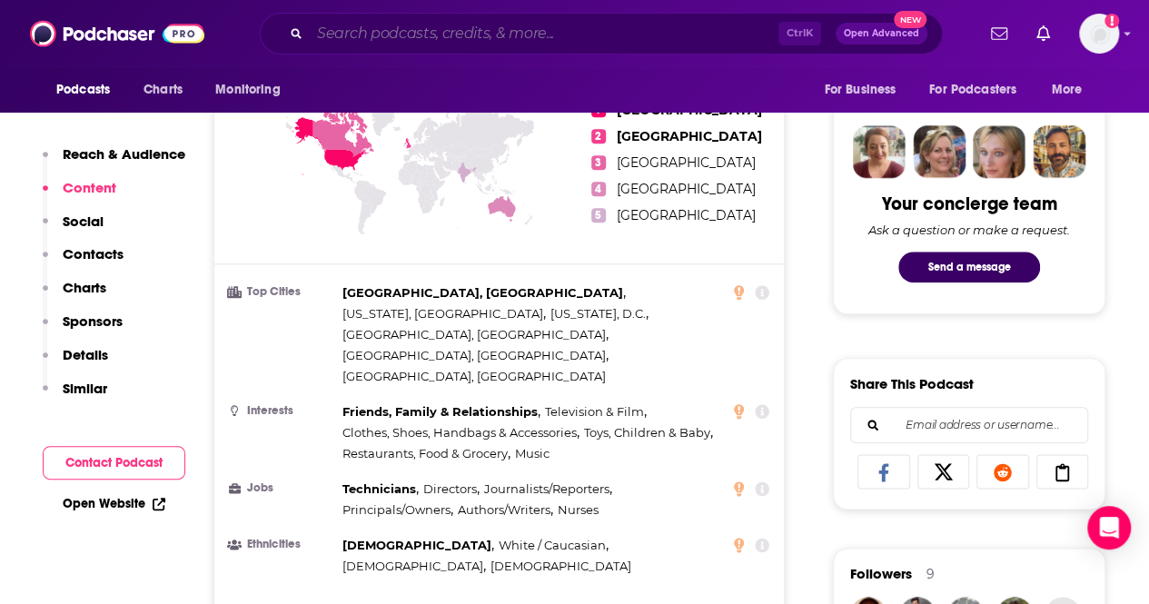
click at [374, 35] on input "Search podcasts, credits, & more..." at bounding box center [544, 33] width 469 height 29
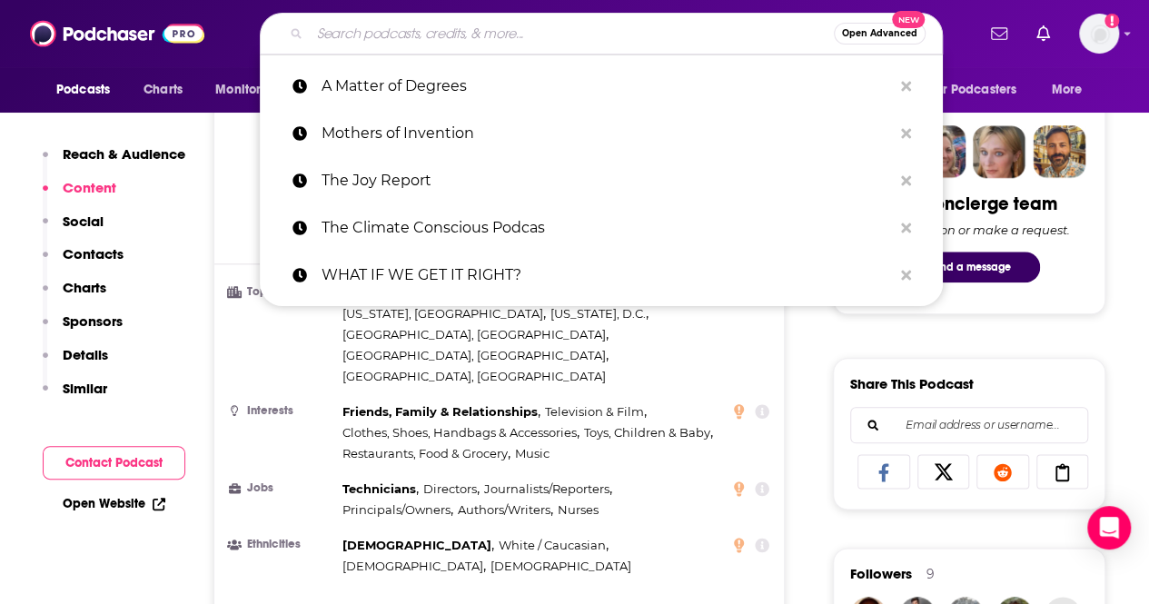
paste input "Unheard Voices: Navigating Health as a [DEMOGRAPHIC_DATA] Woman"
type input "Unheard Voices: Navigating Health as a [DEMOGRAPHIC_DATA] Woman"
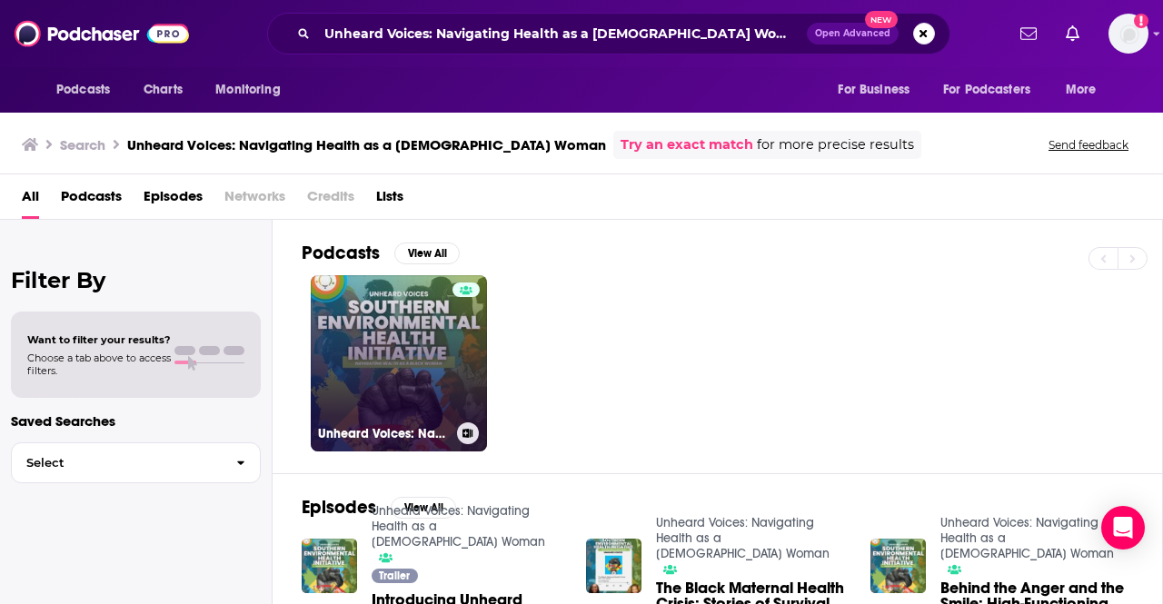
click at [423, 364] on link "Unheard Voices: Navigating Health as a [DEMOGRAPHIC_DATA] Woman" at bounding box center [399, 363] width 176 height 176
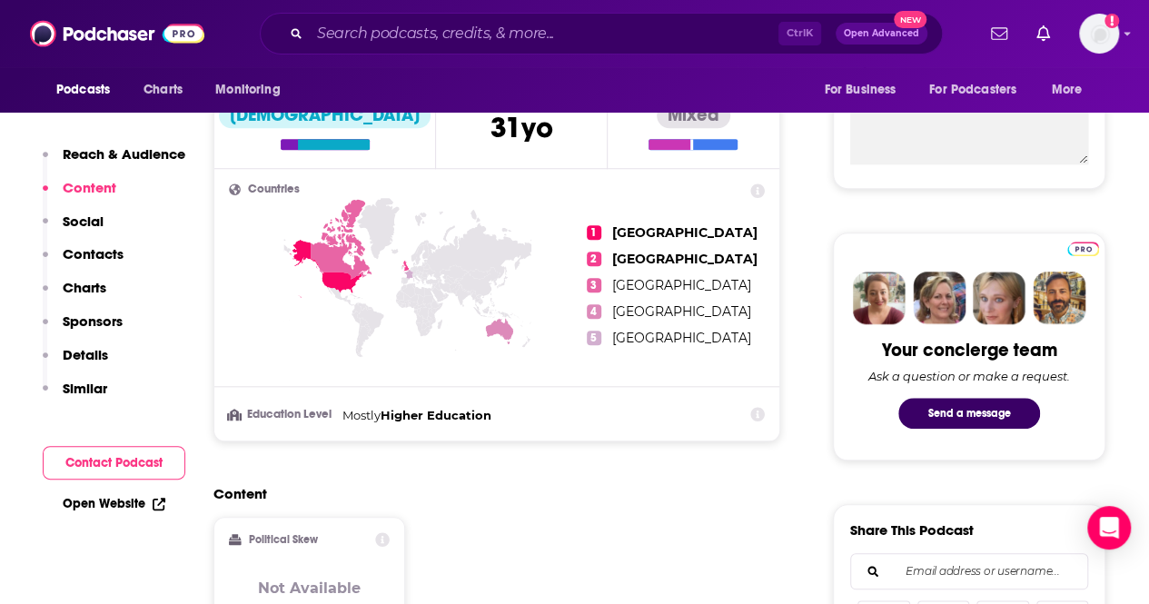
scroll to position [685, 0]
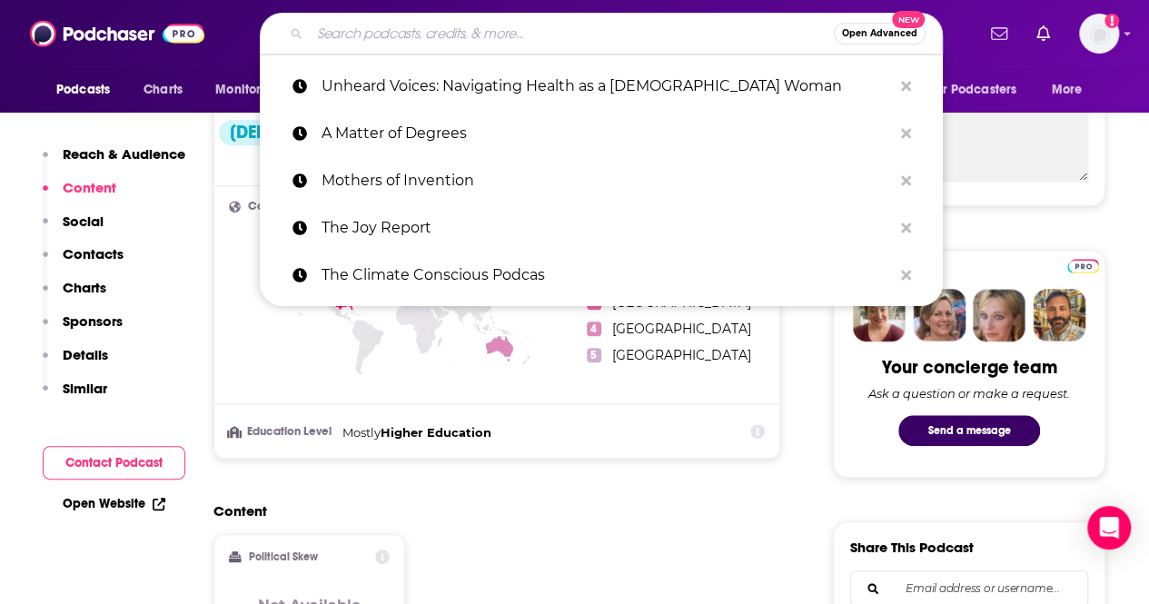
click at [554, 37] on input "Search podcasts, credits, & more..." at bounding box center [572, 33] width 524 height 29
paste input "The Health Disparities Podcast"
type input "The Health Disparities Podcast"
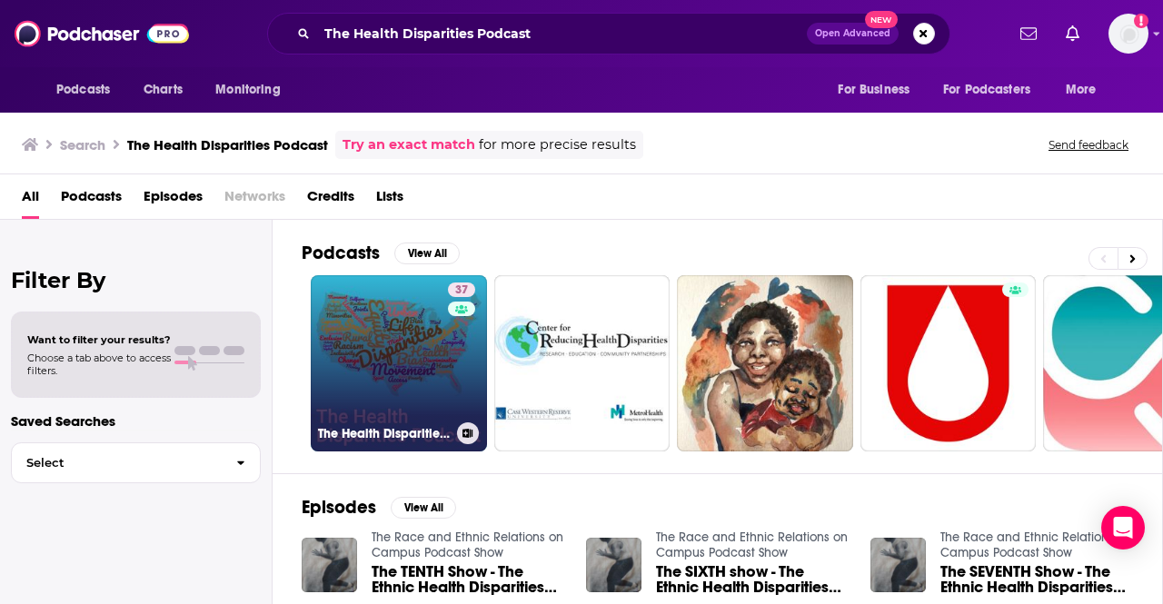
click at [409, 339] on link "37 The Health Disparities Podcast" at bounding box center [399, 363] width 176 height 176
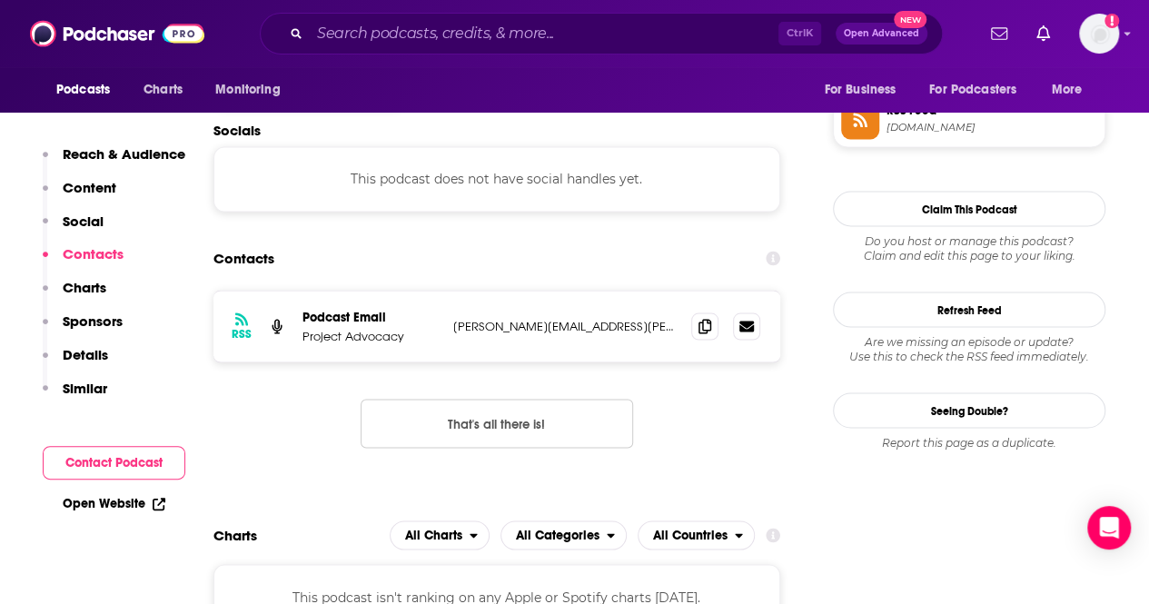
scroll to position [1526, 0]
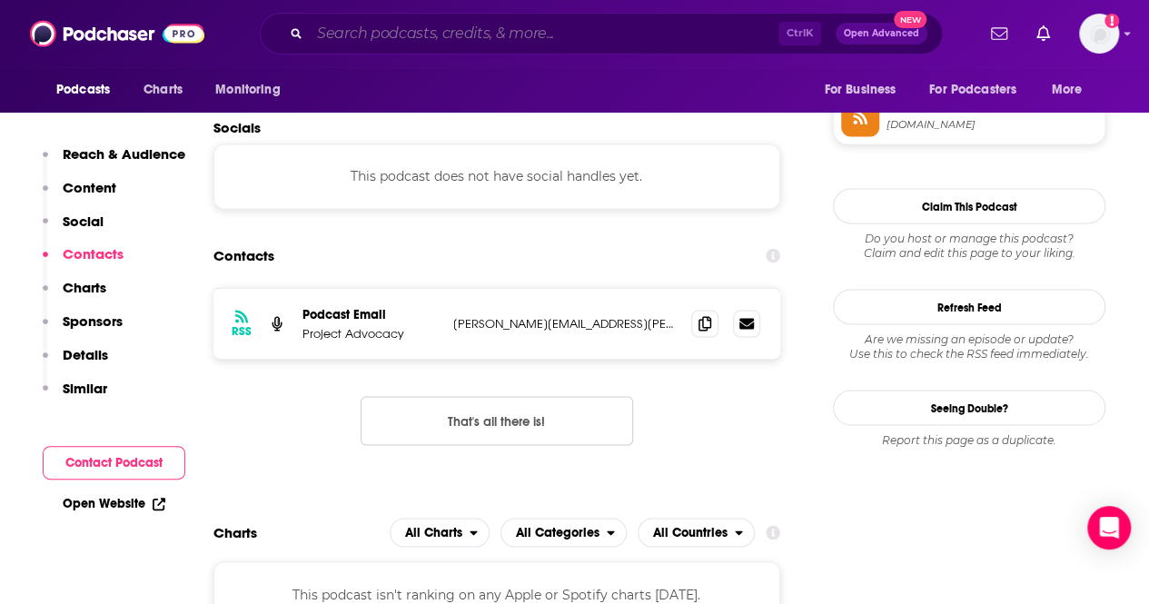
click at [574, 31] on input "Search podcasts, credits, & more..." at bounding box center [544, 33] width 469 height 29
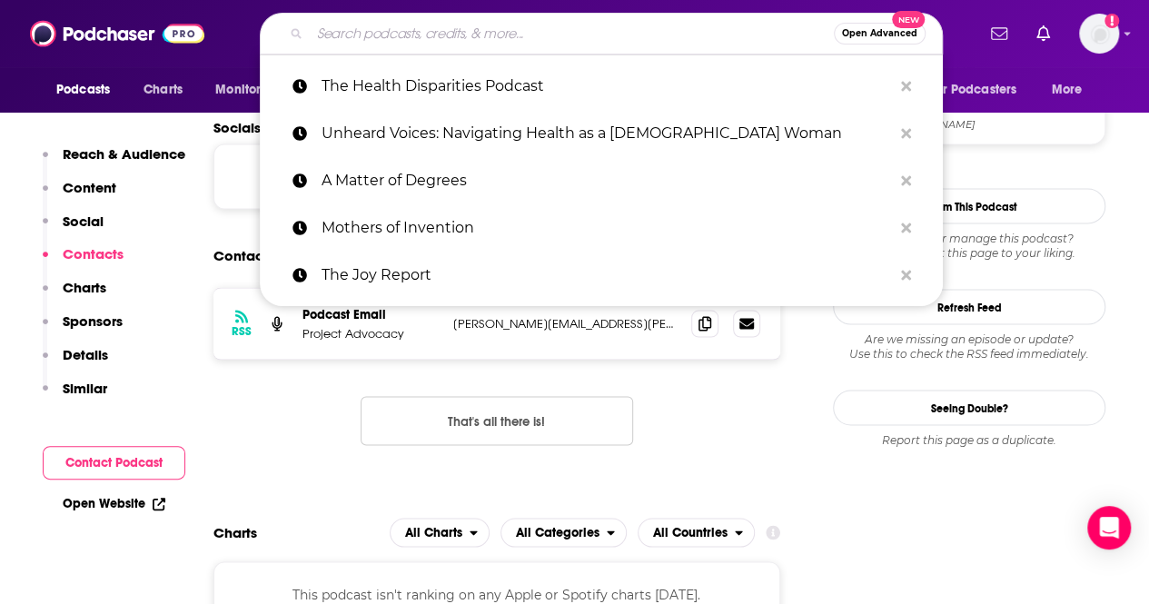
paste input "Root of the Issue"
type input "Root of the Issue"
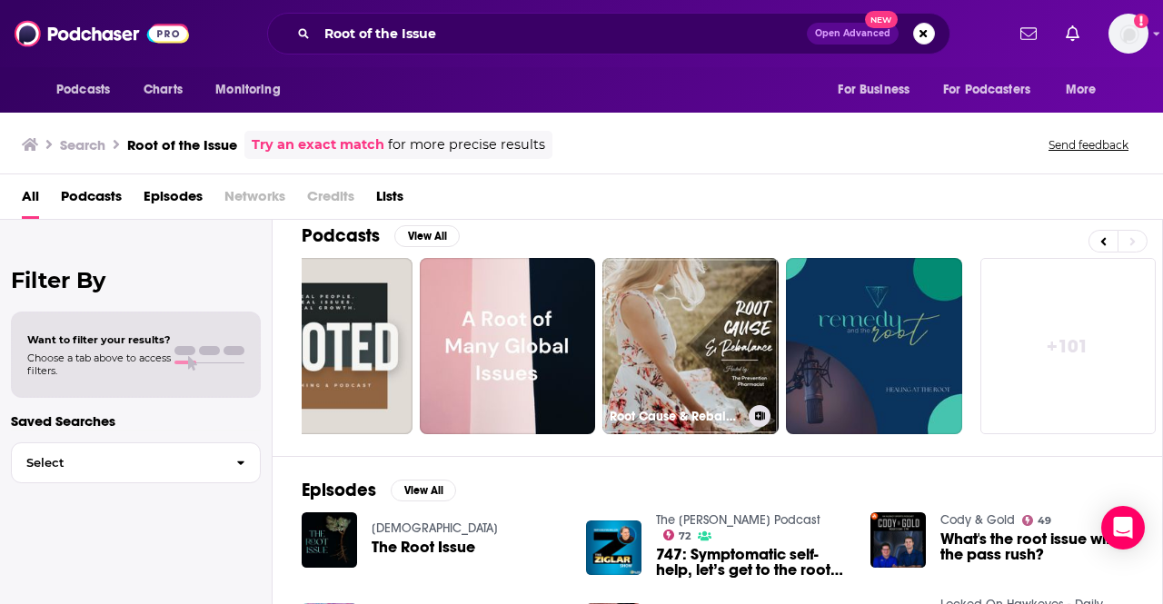
scroll to position [16, 0]
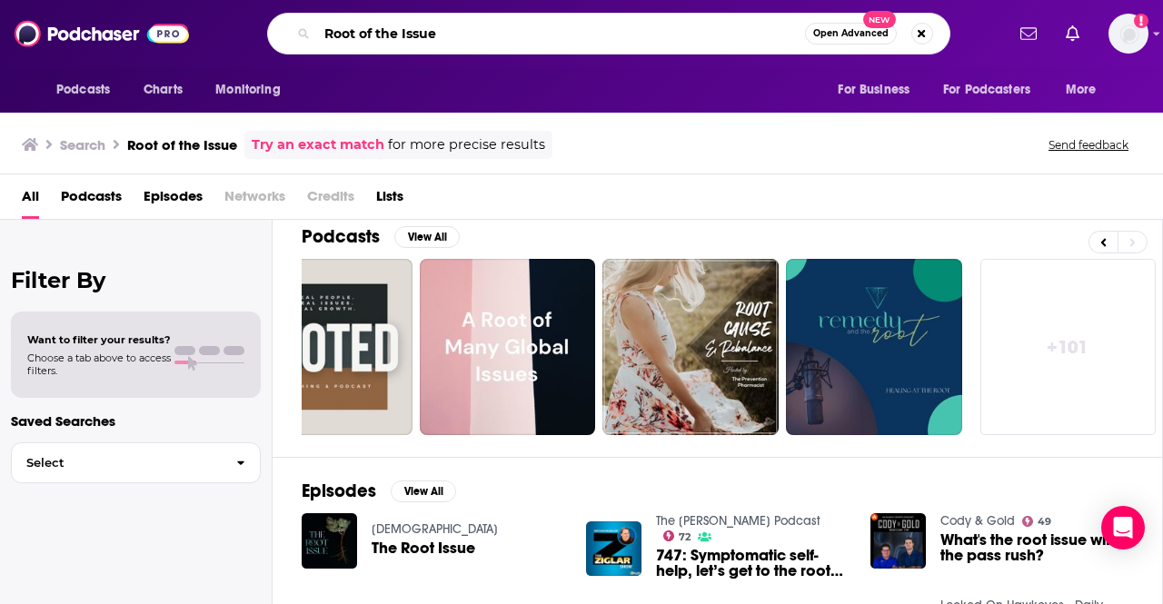
click at [518, 38] on input "Root of the Issue" at bounding box center [561, 33] width 488 height 29
paste input "Root Cause Coalition"
type input "Root of the Issue Root Cause Coalition"
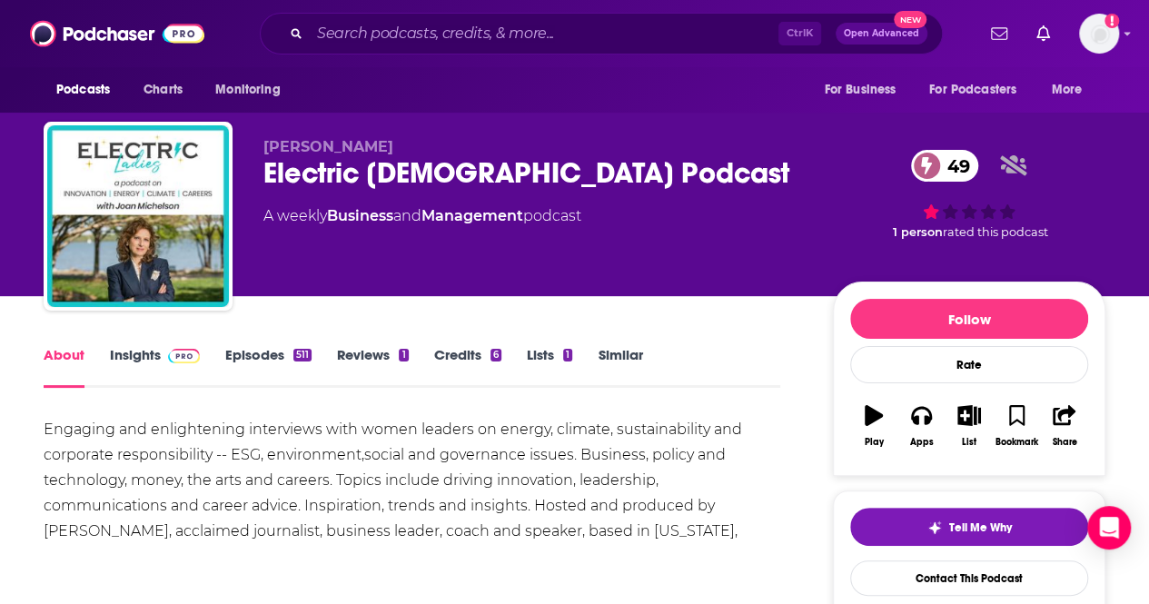
click at [159, 352] on link "Insights" at bounding box center [155, 367] width 90 height 42
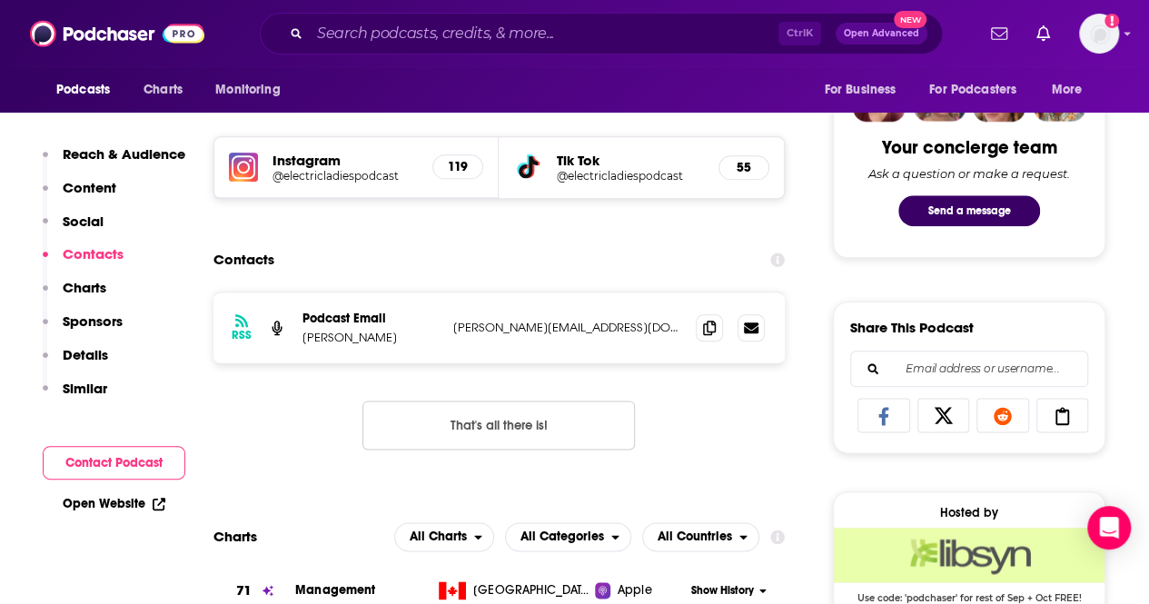
scroll to position [906, 0]
click at [559, 180] on h5 "@electricladiespodcast" at bounding box center [630, 175] width 146 height 14
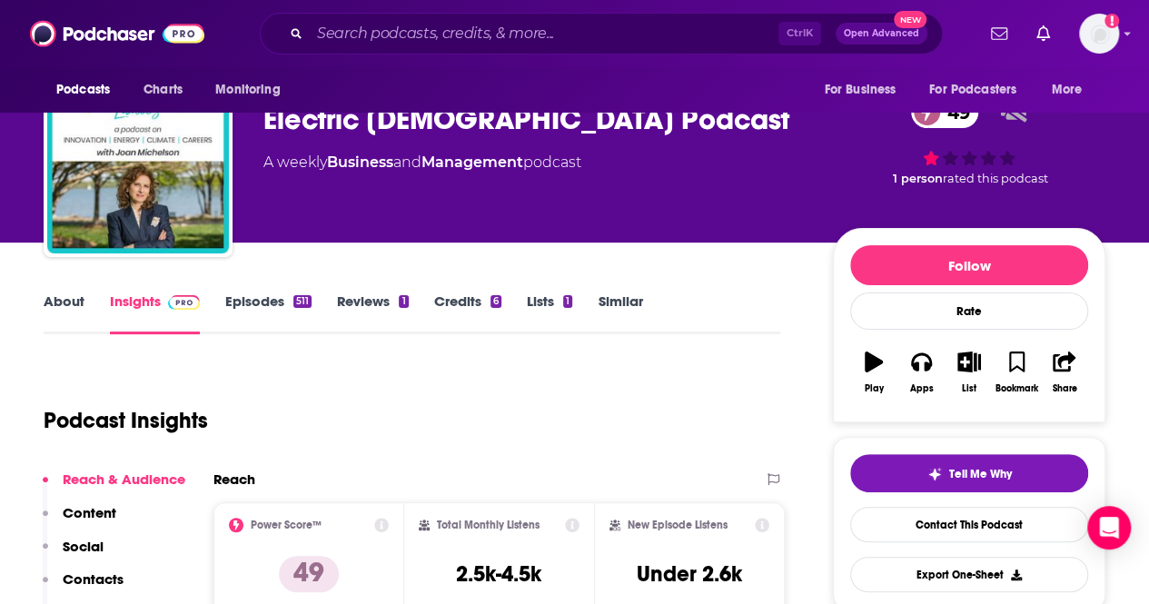
scroll to position [0, 0]
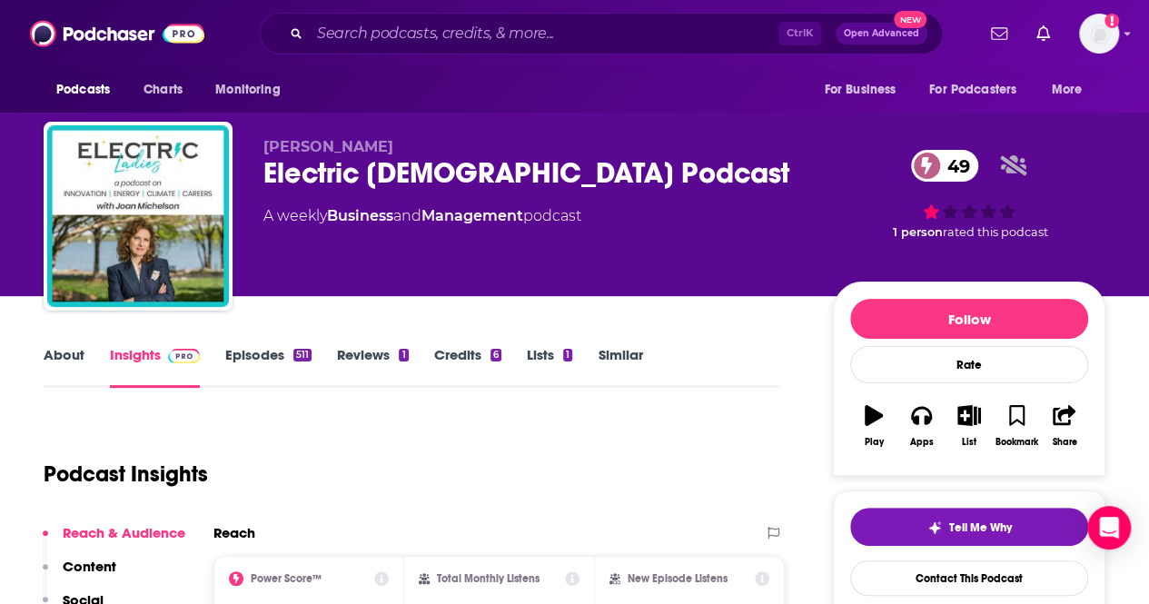
click at [73, 353] on link "About" at bounding box center [64, 367] width 41 height 42
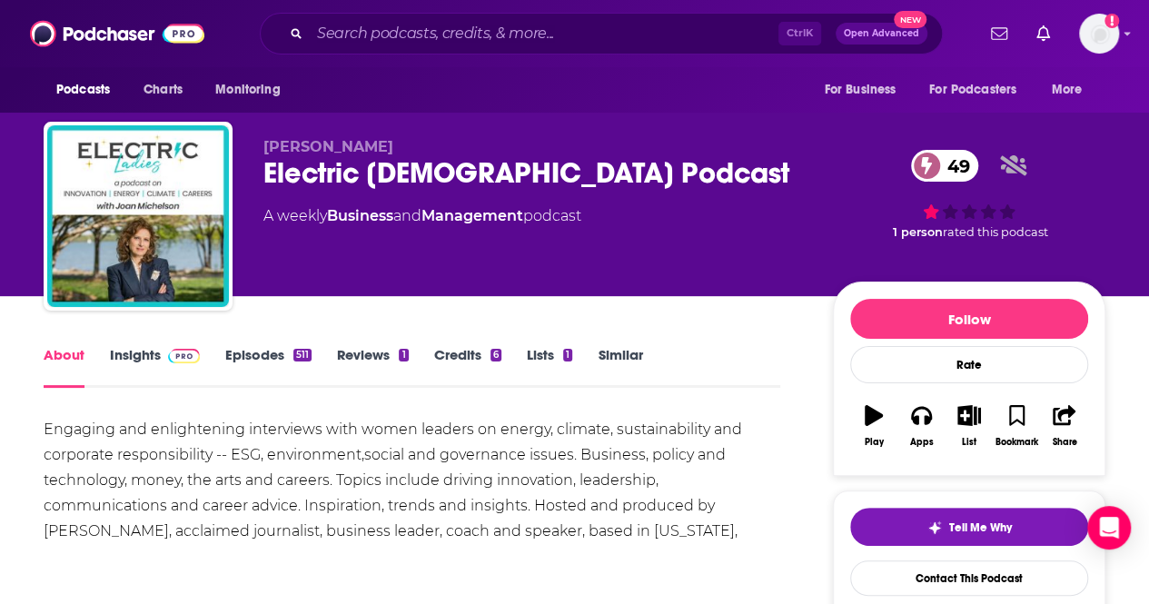
click at [1115, 243] on div "Joan Michelson Electric Ladies Podcast 49 A weekly Business and Management podc…" at bounding box center [574, 198] width 1089 height 196
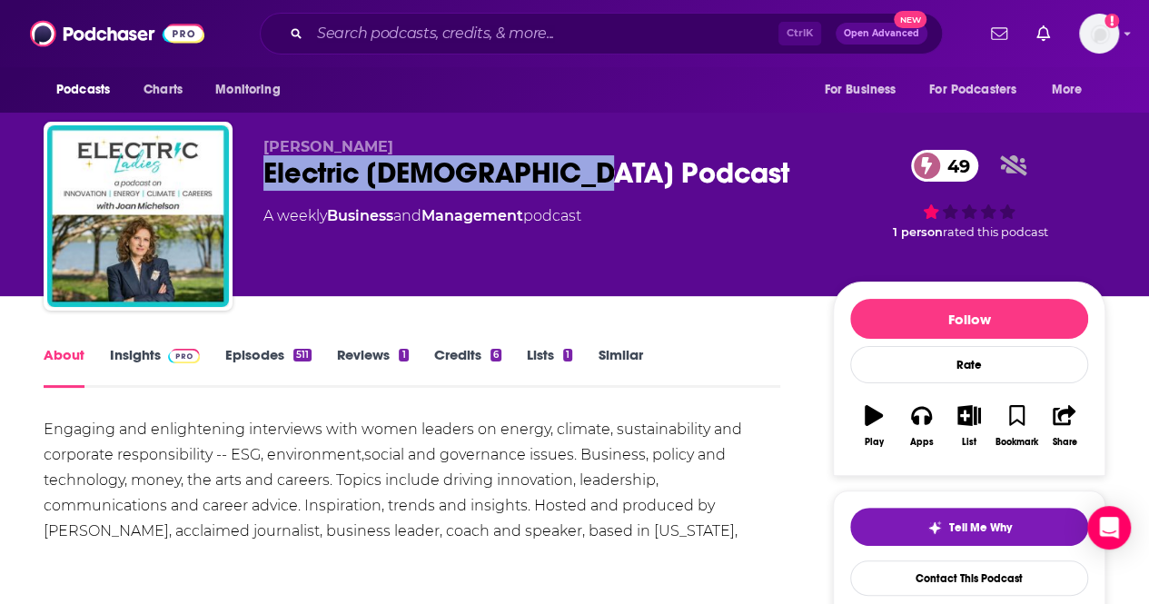
drag, startPoint x: 618, startPoint y: 183, endPoint x: 251, endPoint y: 188, distance: 367.0
click at [251, 188] on div "Joan Michelson Electric Ladies Podcast 49 A weekly Business and Management podc…" at bounding box center [575, 220] width 1062 height 196
copy h1 "Electric Ladies Podcast"
